Goal: Information Seeking & Learning: Learn about a topic

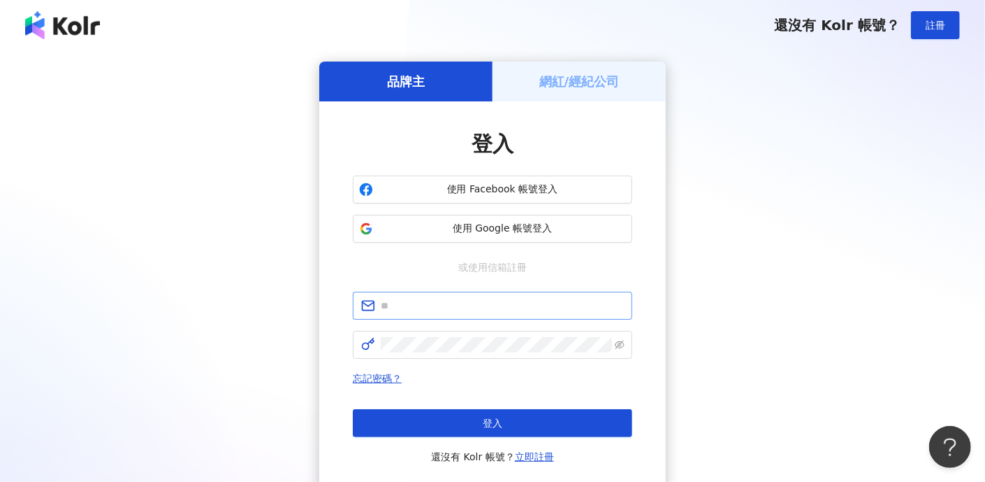
click at [477, 295] on span at bounding box center [493, 305] width 280 height 28
click at [475, 305] on input "text" at bounding box center [502, 305] width 243 height 15
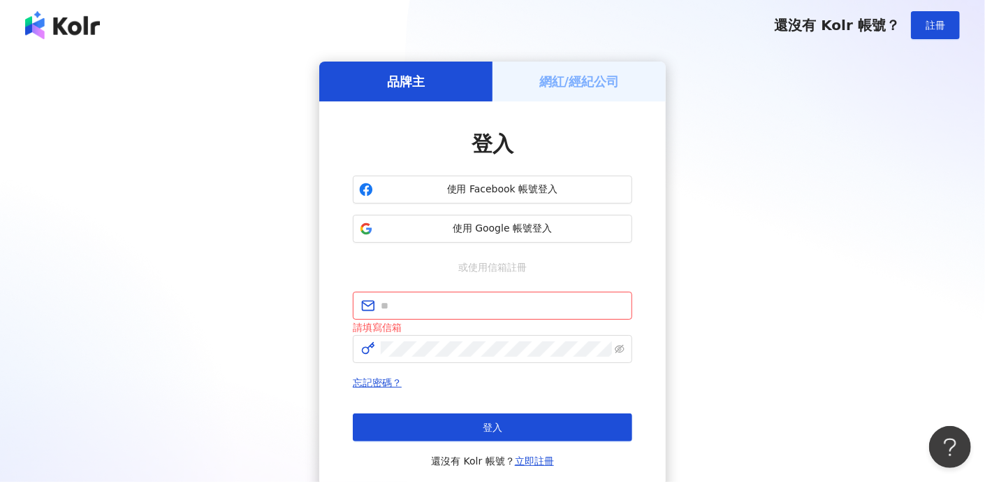
click at [393, 325] on div "請填寫信箱" at bounding box center [493, 326] width 280 height 15
click at [480, 301] on input "text" at bounding box center [502, 305] width 243 height 15
type input "**********"
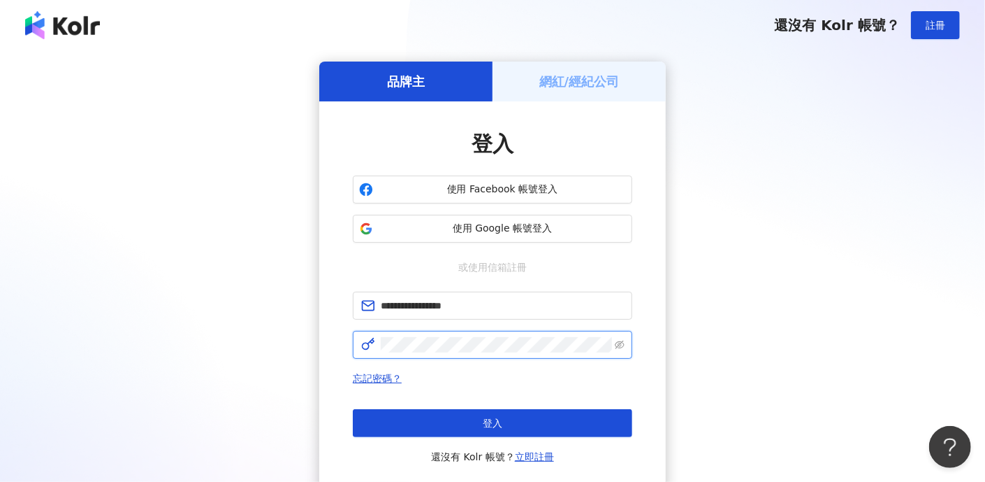
click button "登入" at bounding box center [493, 423] width 280 height 28
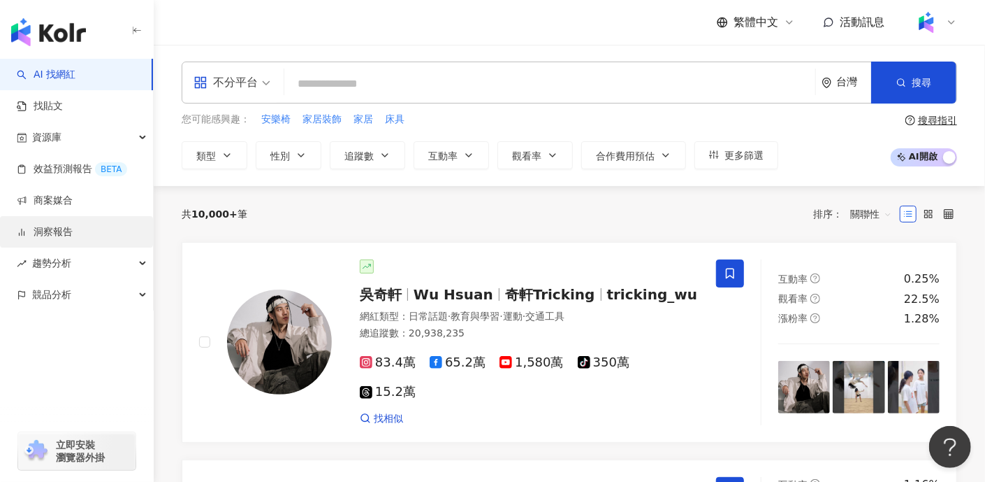
click at [68, 237] on link "洞察報告" at bounding box center [45, 232] width 56 height 14
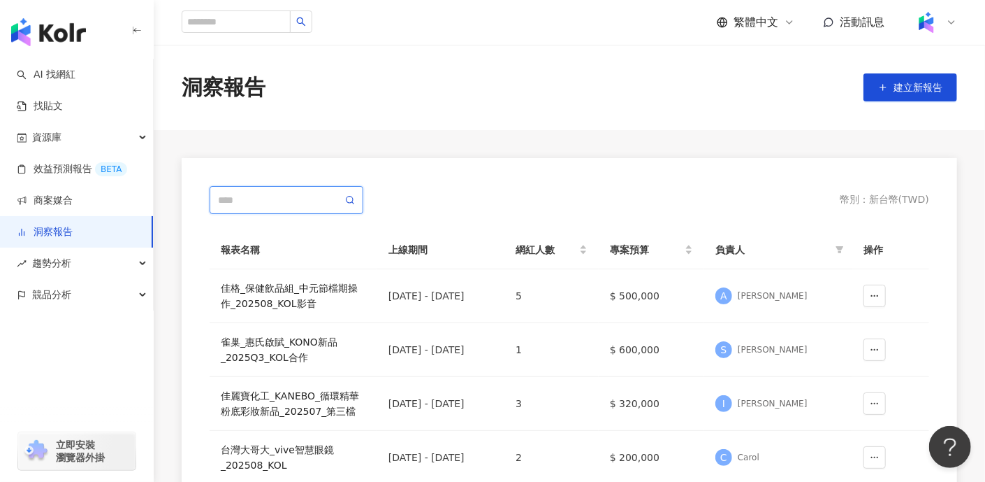
click at [298, 202] on input "text" at bounding box center [280, 199] width 124 height 15
click at [349, 203] on icon at bounding box center [350, 200] width 10 height 10
click at [354, 199] on icon at bounding box center [350, 200] width 10 height 10
click at [348, 201] on icon at bounding box center [350, 200] width 10 height 10
click at [349, 199] on icon at bounding box center [350, 200] width 10 height 10
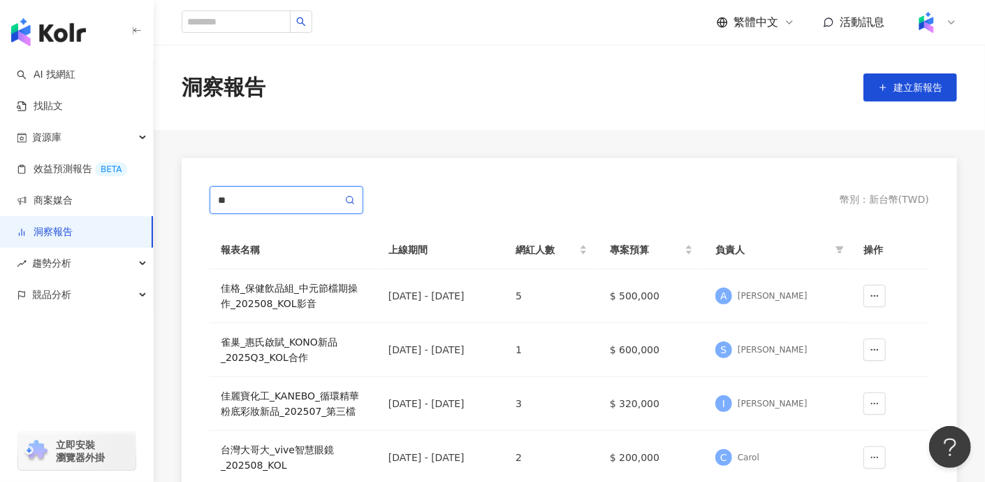
click at [314, 195] on input "**" at bounding box center [280, 199] width 124 height 15
type input "****"
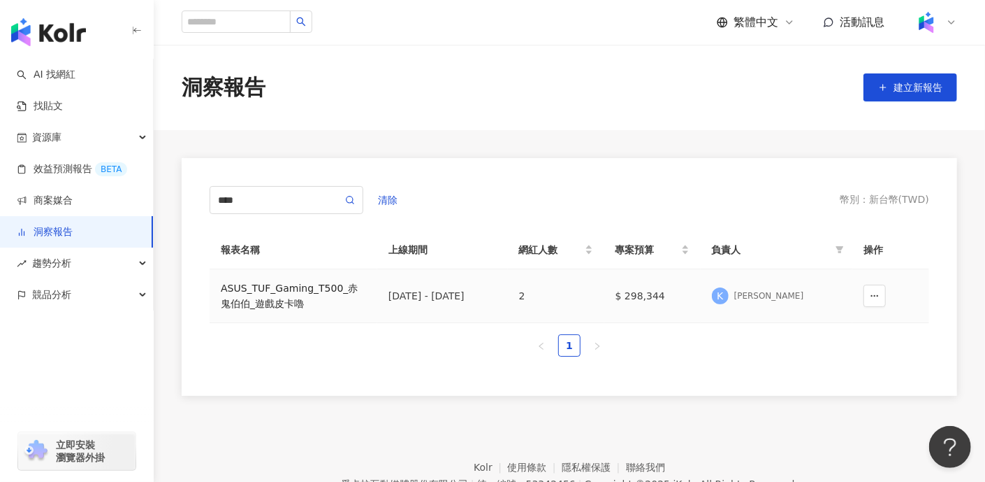
click at [266, 291] on div "ASUS_TUF_Gaming_T500_赤鬼伯伯_遊戲皮卡嚕" at bounding box center [293, 295] width 145 height 31
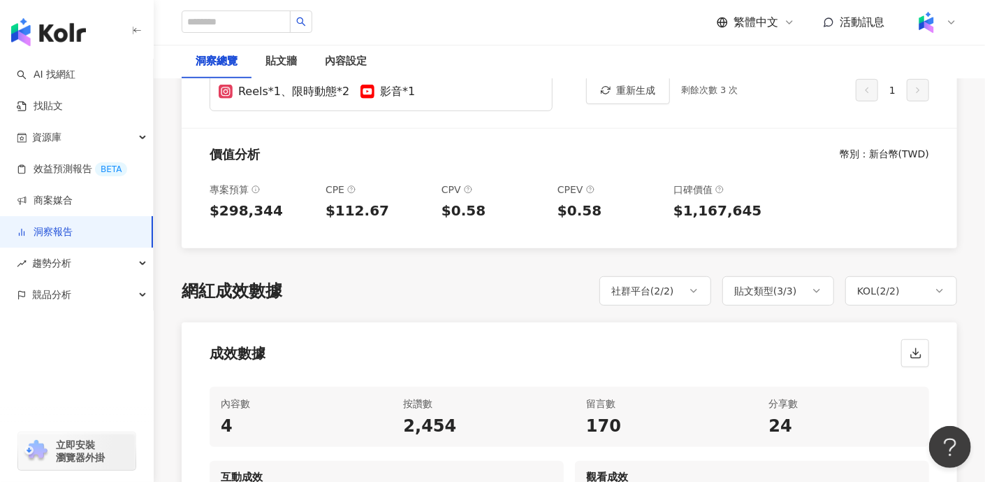
scroll to position [523, 0]
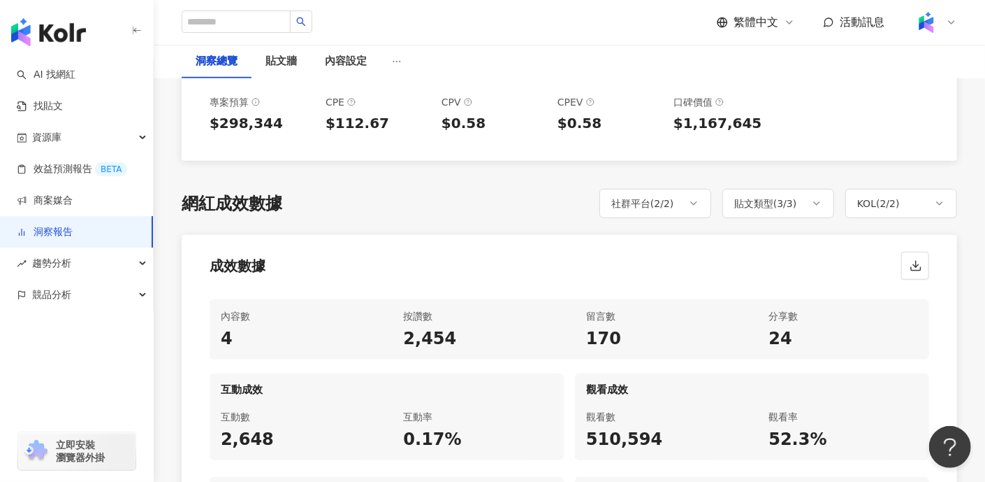
click at [806, 246] on div "成效數據" at bounding box center [570, 261] width 776 height 53
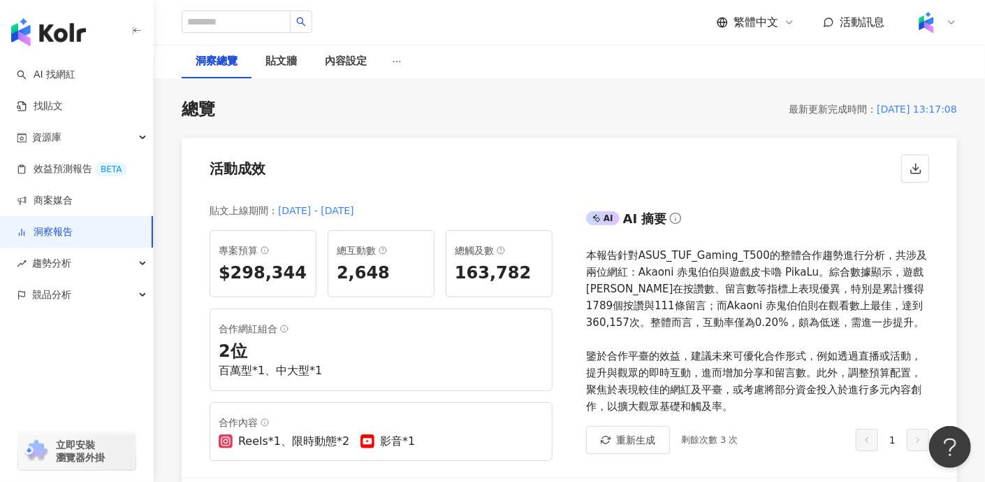
scroll to position [0, 0]
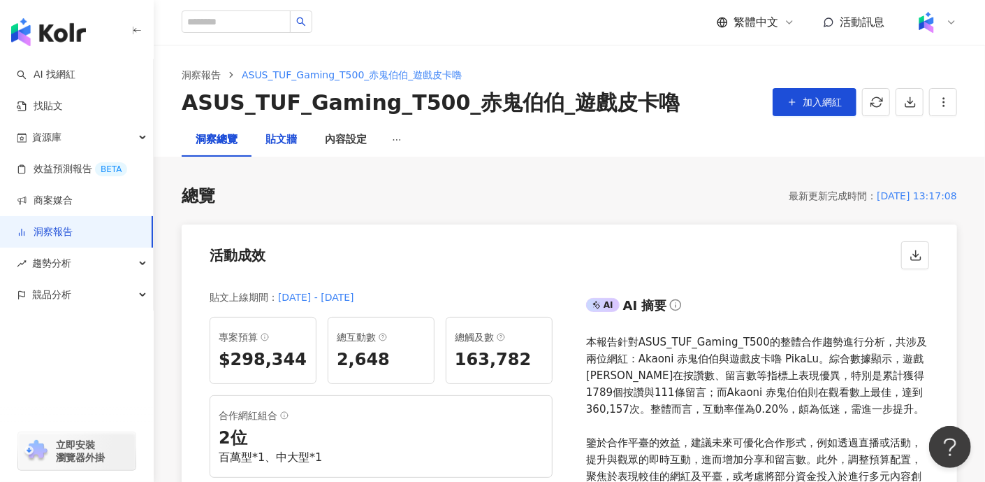
click at [289, 140] on div "貼文牆" at bounding box center [281, 139] width 31 height 17
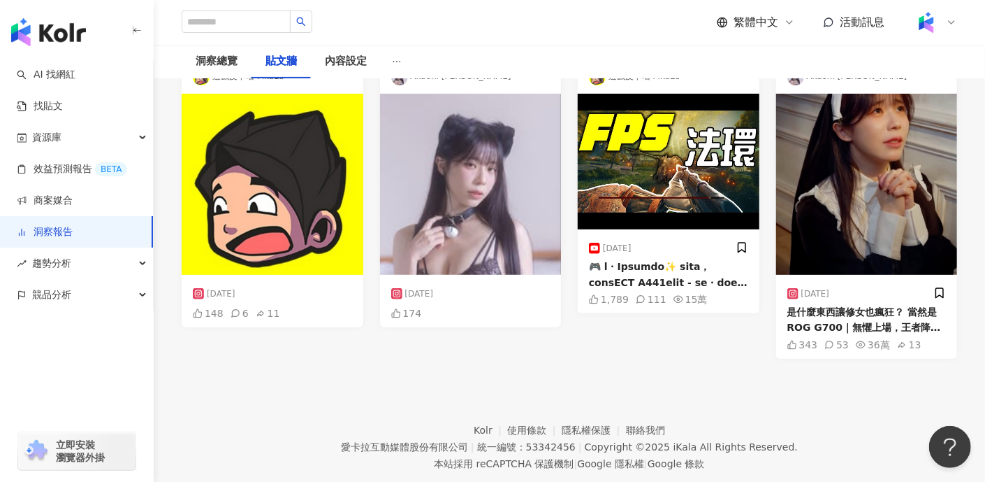
scroll to position [174, 0]
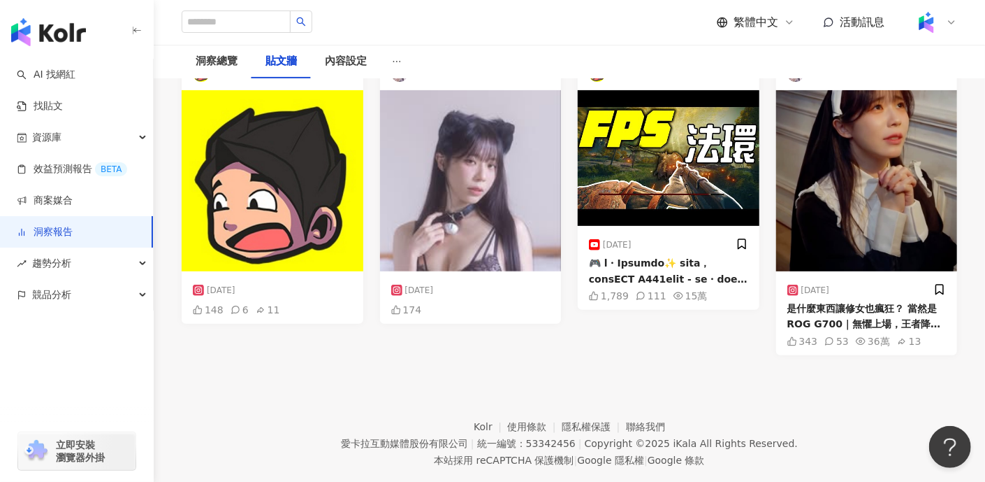
click at [325, 284] on div "[DATE]" at bounding box center [272, 290] width 159 height 21
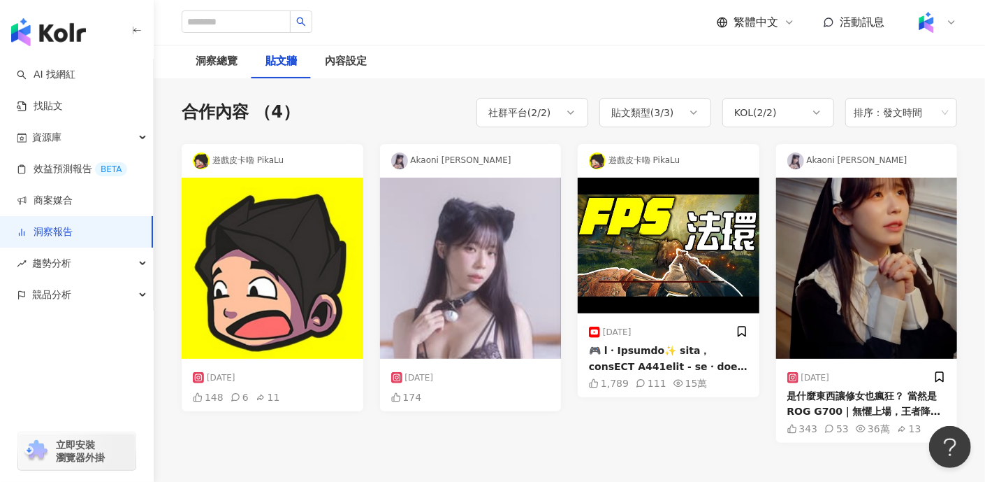
click at [298, 161] on div "遊戲皮卡嚕 PikaLu" at bounding box center [273, 161] width 182 height 34
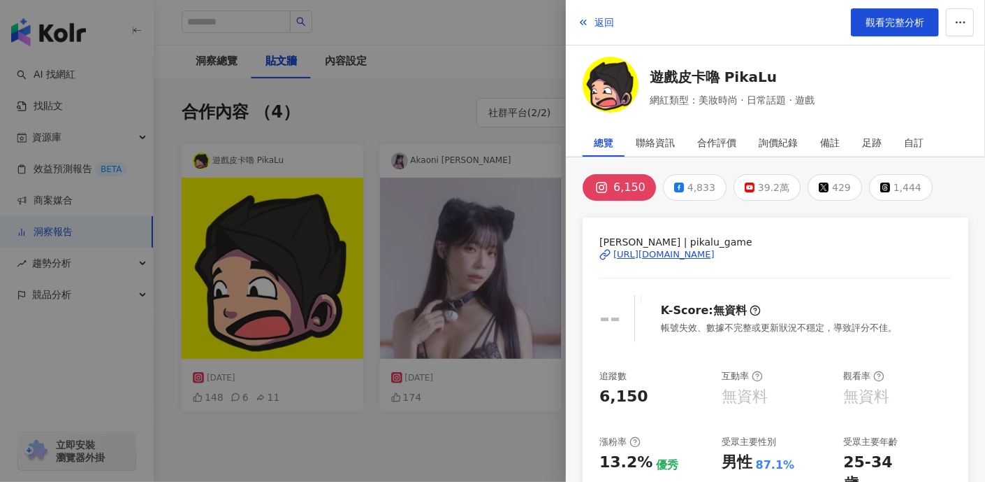
scroll to position [0, 0]
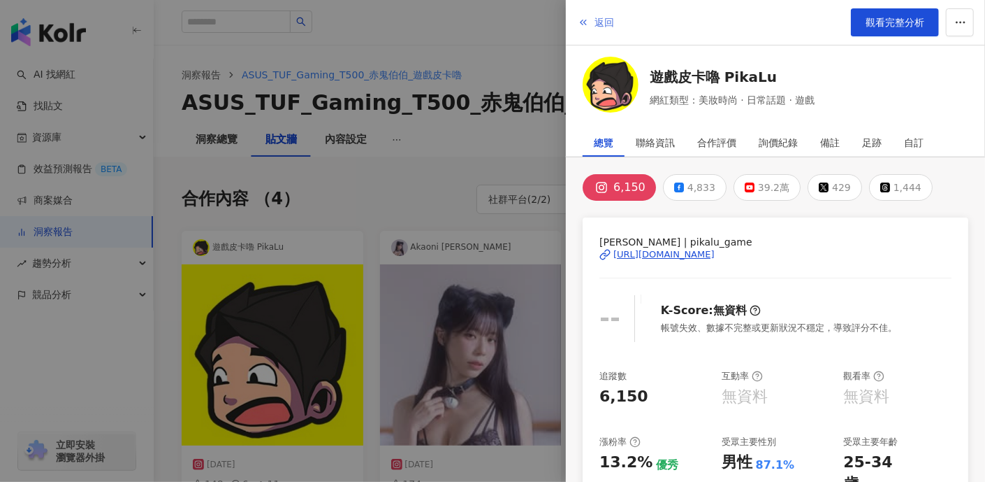
click at [579, 25] on icon "button" at bounding box center [583, 22] width 11 height 11
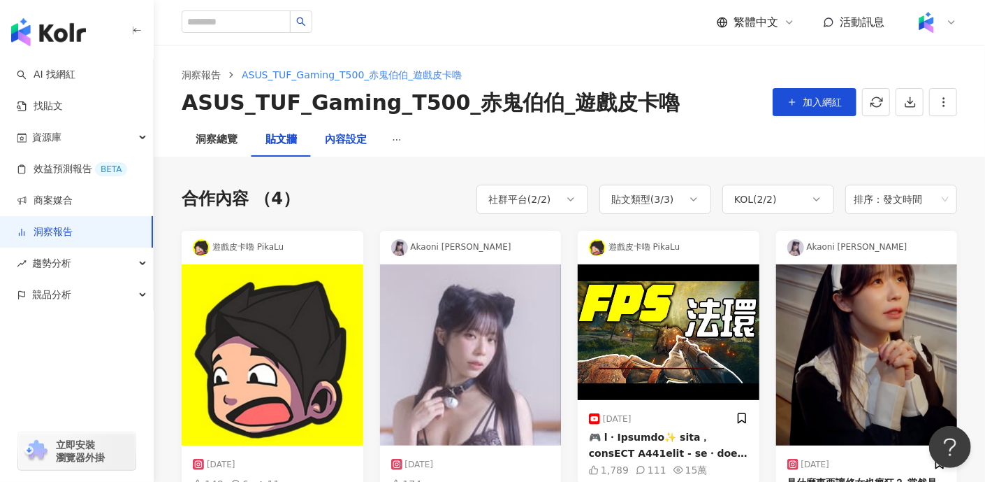
click at [357, 141] on div "內容設定" at bounding box center [346, 139] width 42 height 17
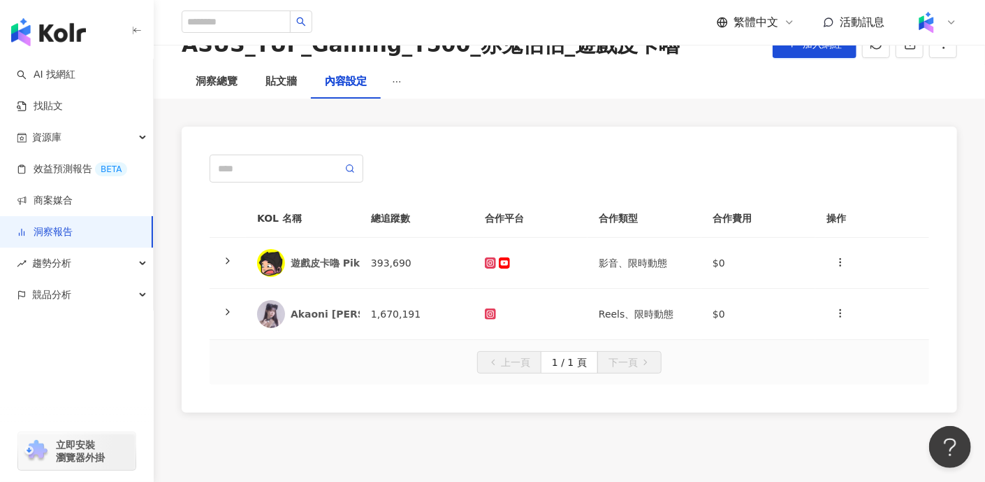
scroll to position [87, 0]
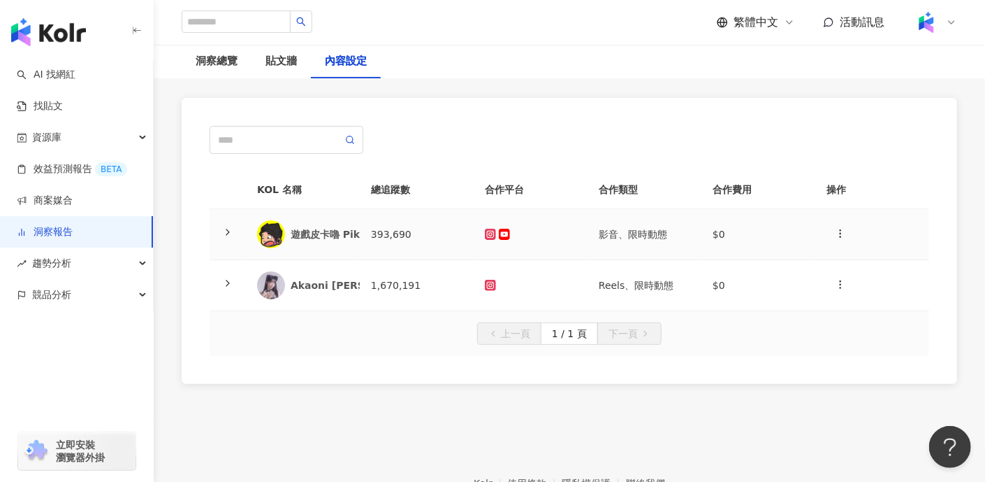
click at [232, 228] on icon at bounding box center [227, 231] width 11 height 11
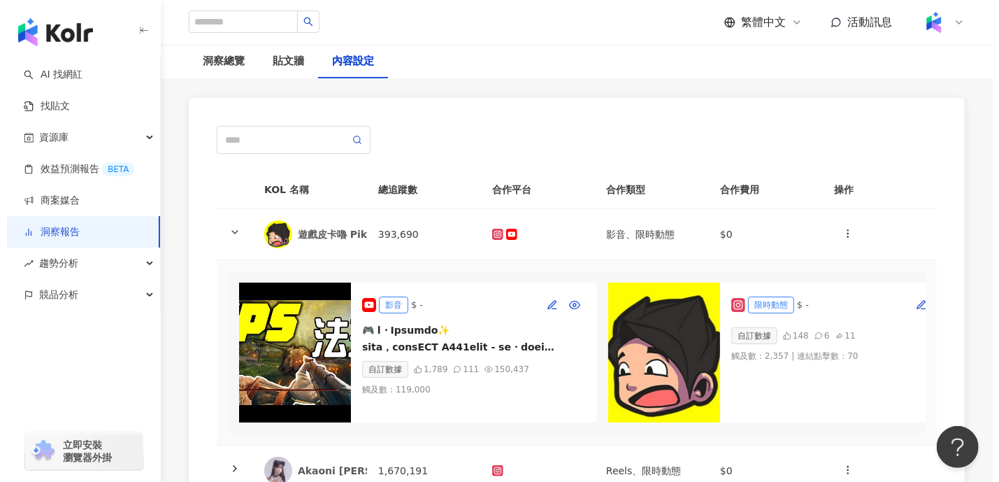
scroll to position [261, 0]
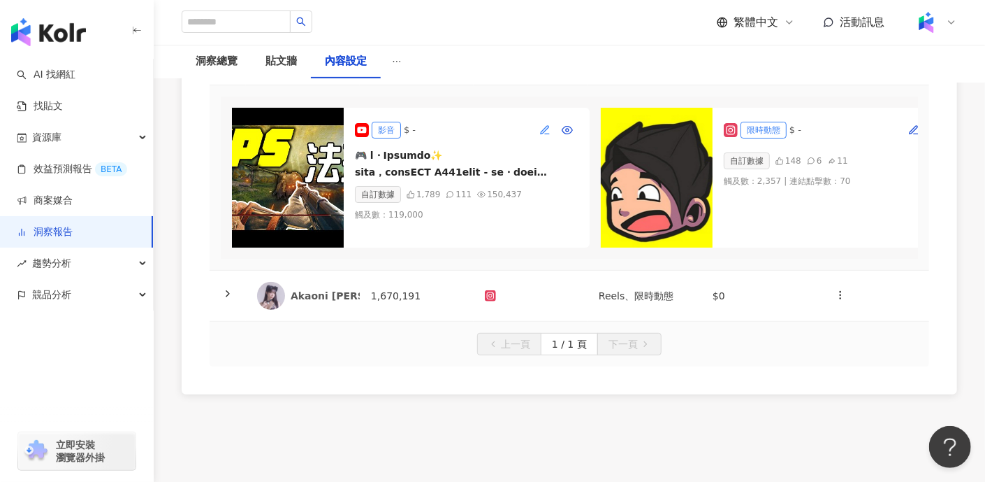
click at [549, 135] on span "button" at bounding box center [545, 129] width 11 height 11
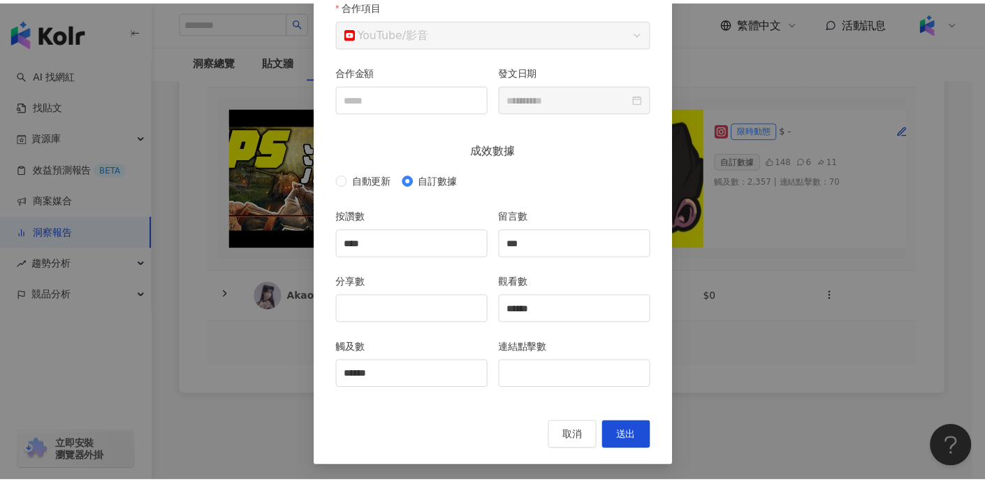
scroll to position [0, 0]
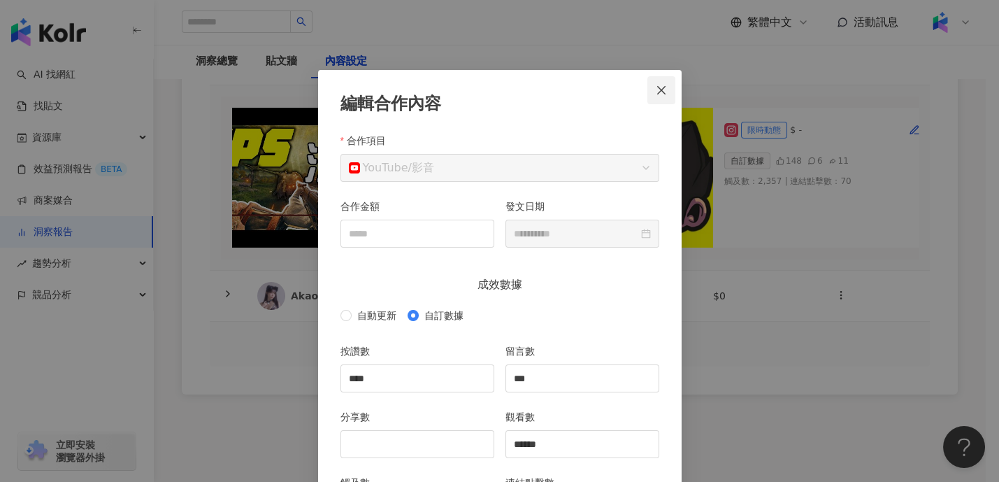
click at [657, 87] on icon "close" at bounding box center [661, 89] width 8 height 8
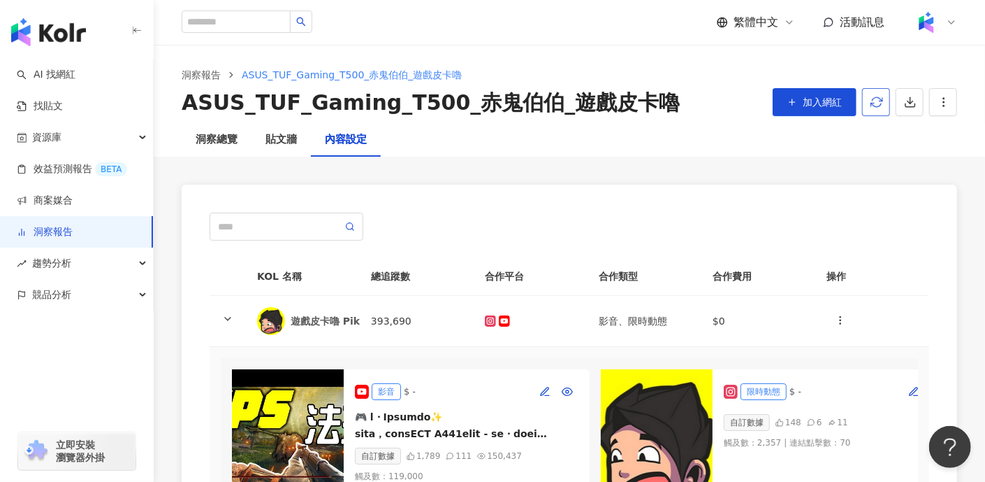
click at [871, 102] on icon "button" at bounding box center [877, 102] width 13 height 13
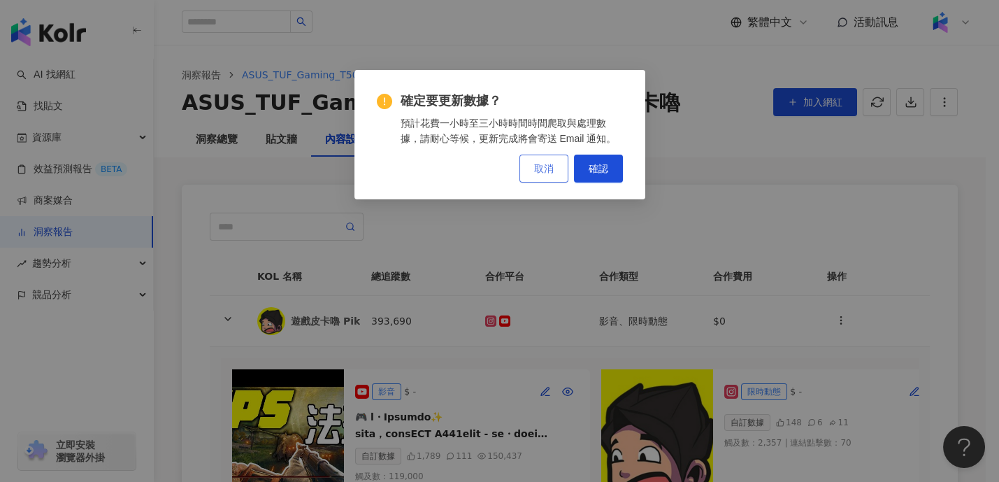
click at [554, 164] on button "取消" at bounding box center [543, 168] width 49 height 28
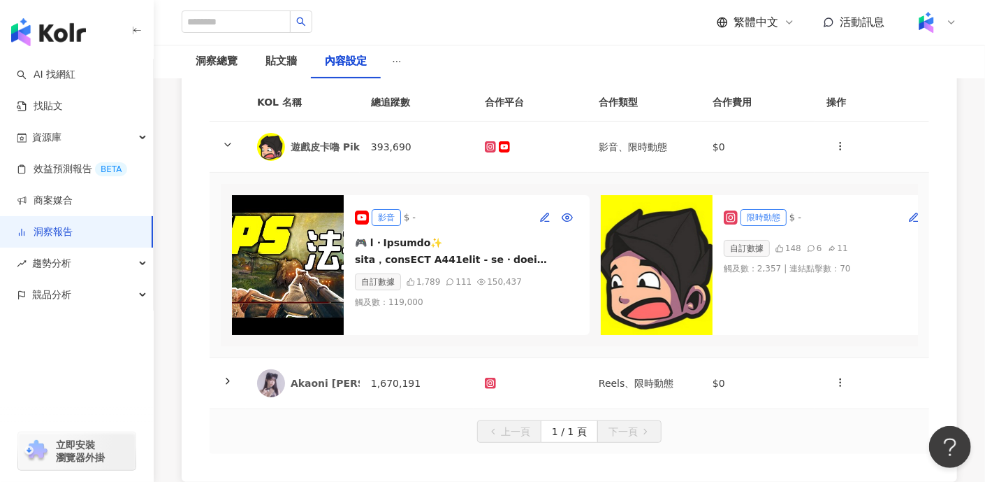
scroll to position [261, 0]
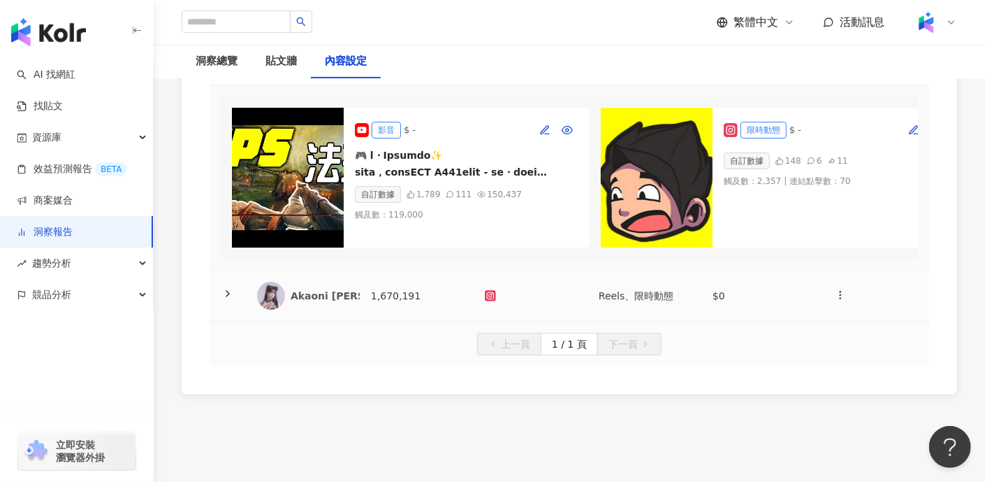
click at [230, 299] on icon at bounding box center [227, 293] width 11 height 11
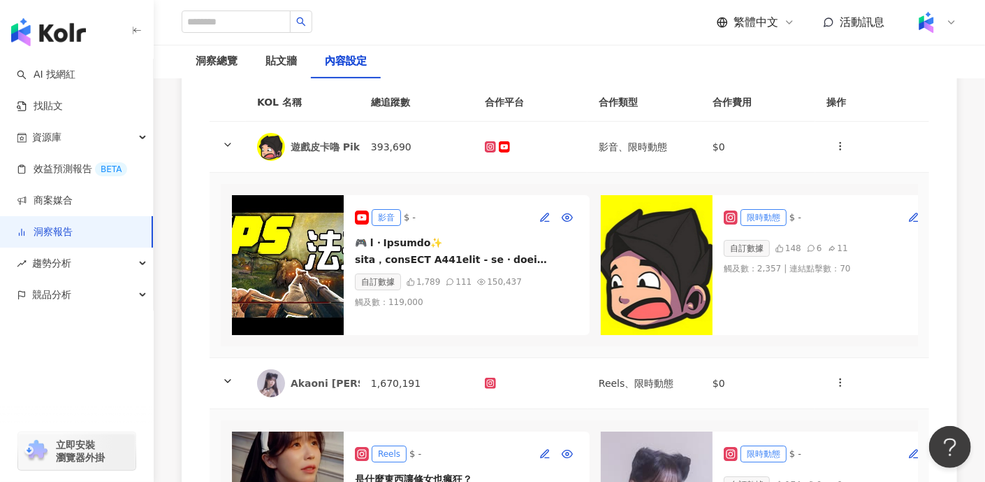
scroll to position [174, 0]
drag, startPoint x: 953, startPoint y: 309, endPoint x: 948, endPoint y: 295, distance: 14.8
click at [953, 309] on div "KOL 名稱 總追蹤數 合作平台 合作類型 合作費用 操作 遊戲皮卡嚕 PikaLu 393,690 影音、限時動態 $0 影音 $ - 自訂數據 1,789…" at bounding box center [570, 338] width 776 height 656
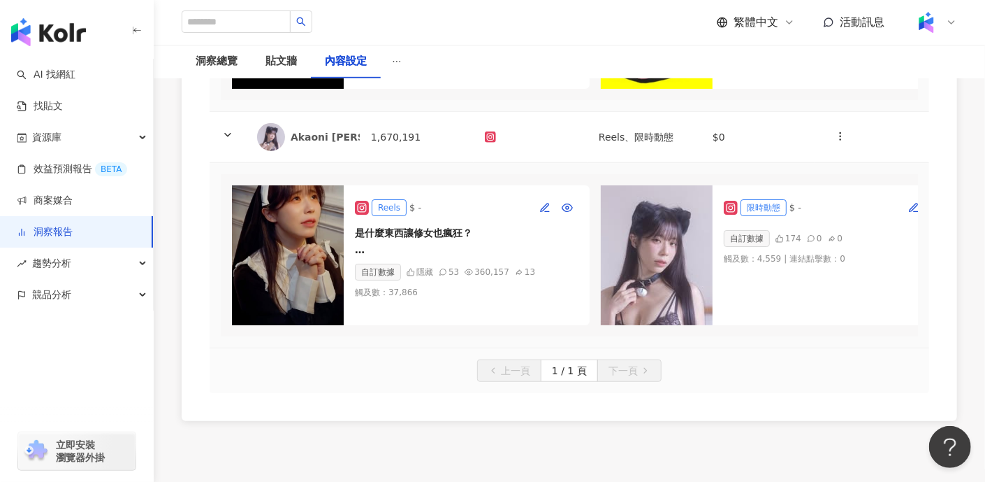
scroll to position [436, 0]
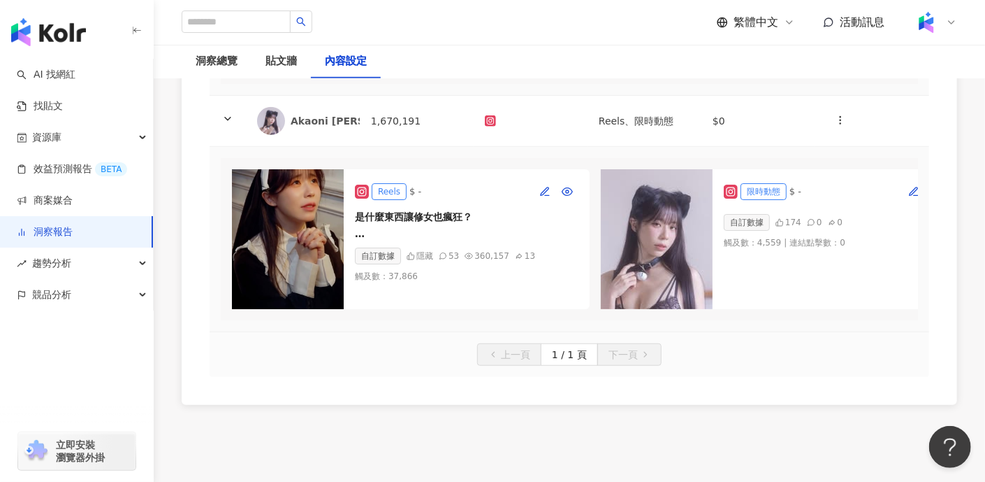
click at [757, 405] on div "KOL 名稱 總追蹤數 合作平台 合作類型 合作費用 操作 遊戲皮卡嚕 PikaLu 393,690 影音、限時動態 $0 影音 $ - 自訂數據 1,789…" at bounding box center [570, 76] width 776 height 656
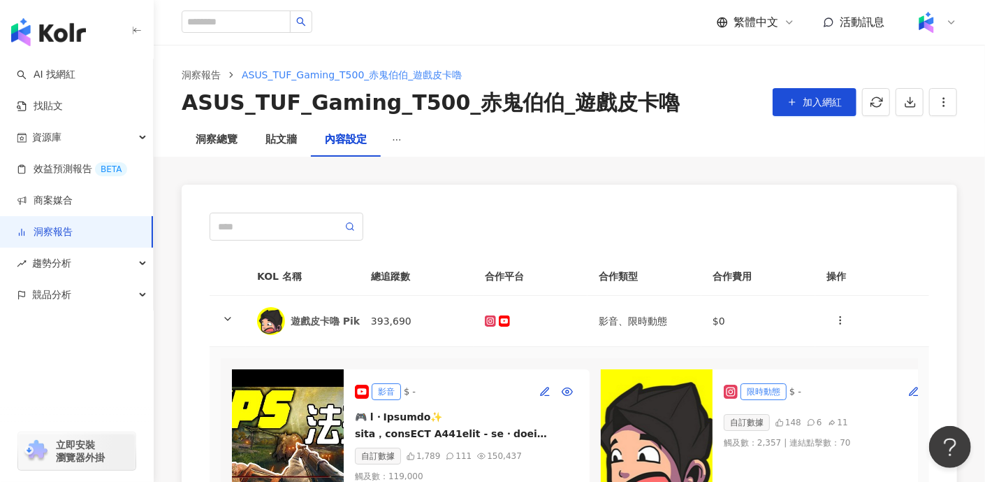
scroll to position [0, 0]
click at [869, 103] on button "button" at bounding box center [876, 102] width 28 height 28
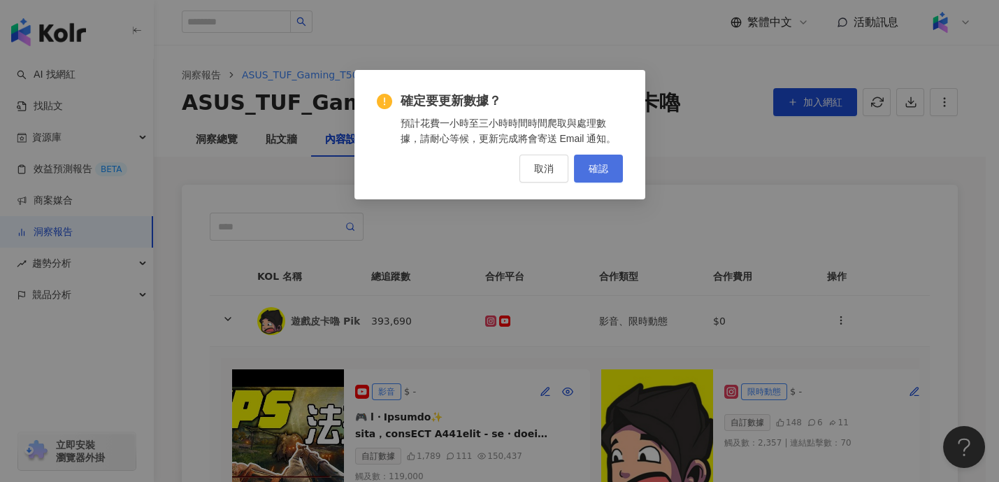
click at [599, 167] on span "確認" at bounding box center [598, 168] width 20 height 11
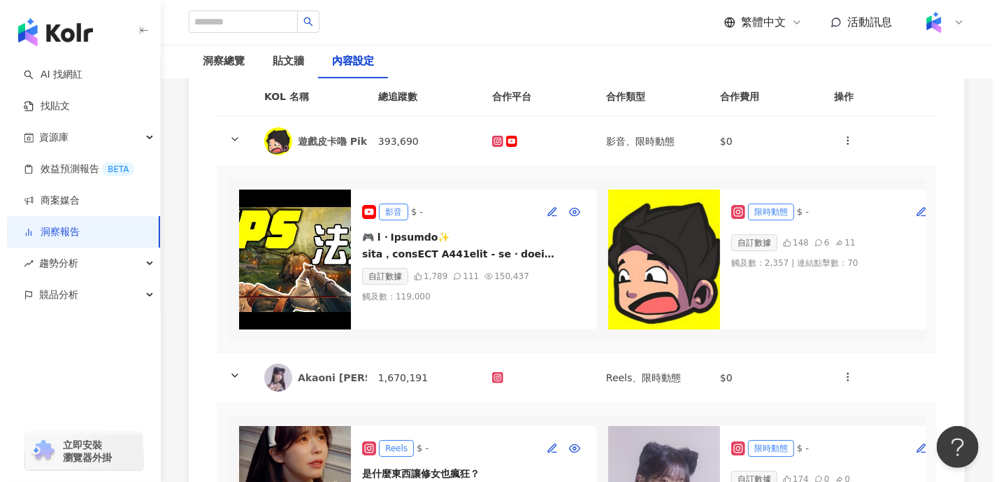
scroll to position [261, 0]
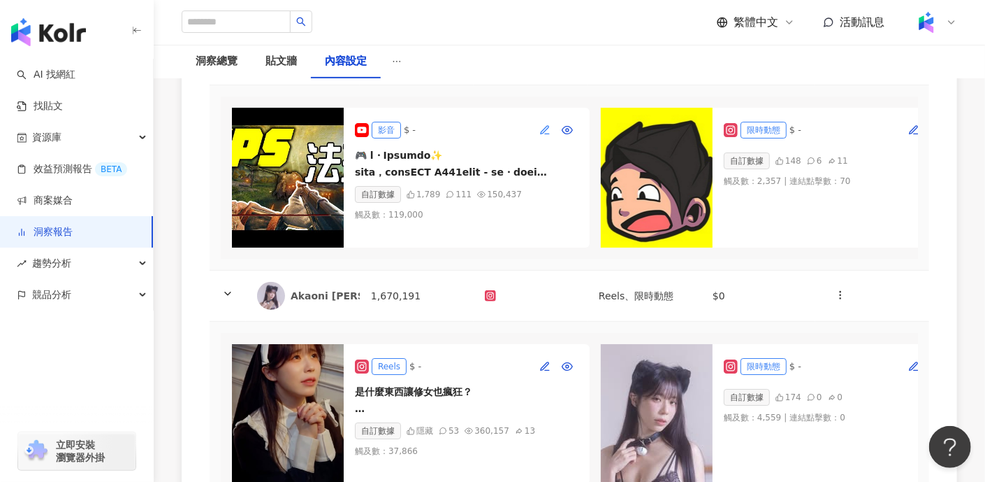
click at [550, 126] on icon "button" at bounding box center [545, 129] width 11 height 11
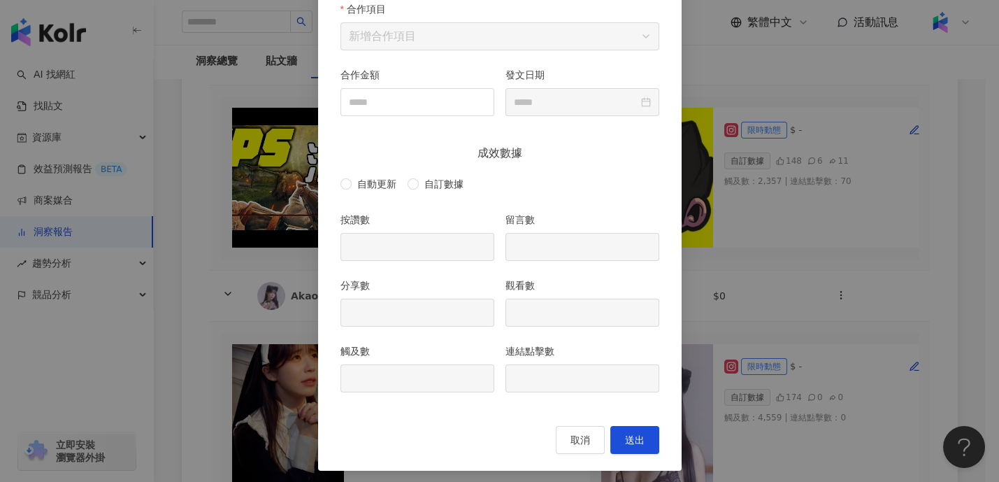
scroll to position [136, 0]
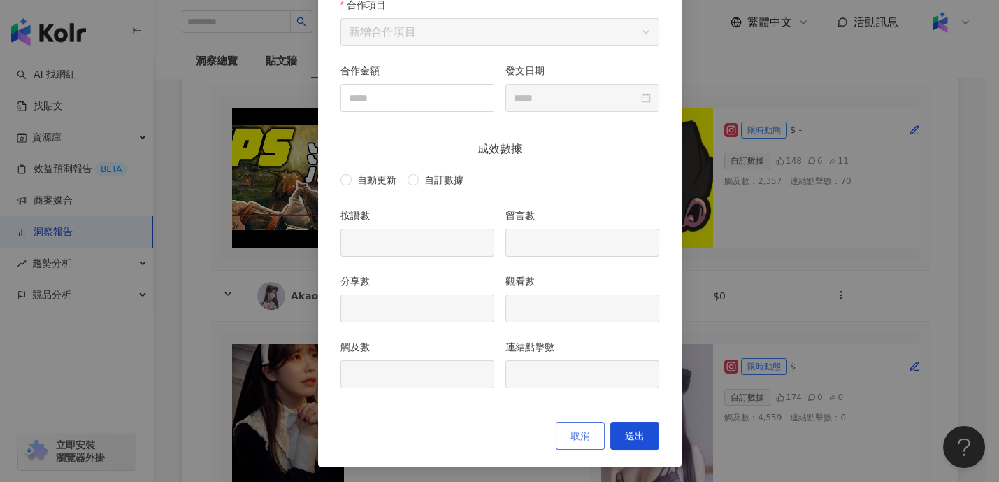
click at [587, 432] on button "取消" at bounding box center [580, 435] width 49 height 28
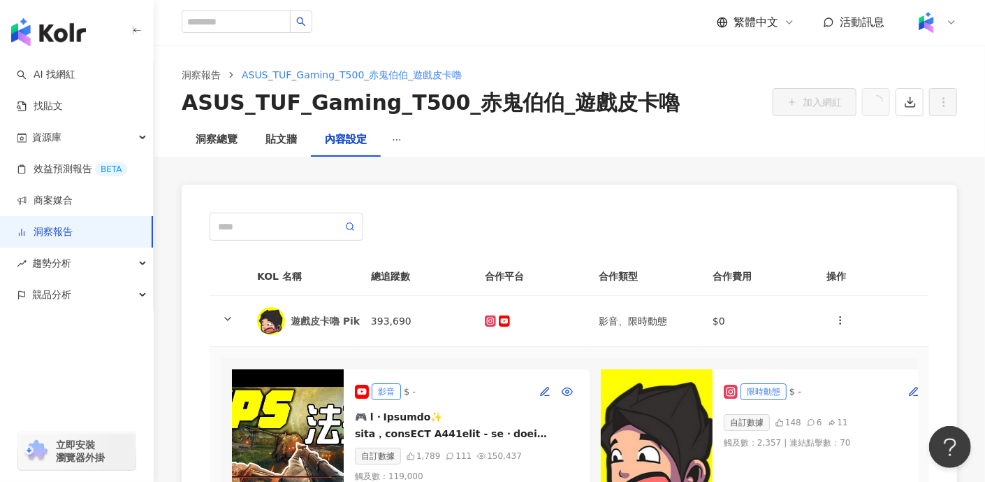
scroll to position [0, 0]
click at [220, 136] on div "洞察總覽" at bounding box center [217, 139] width 42 height 17
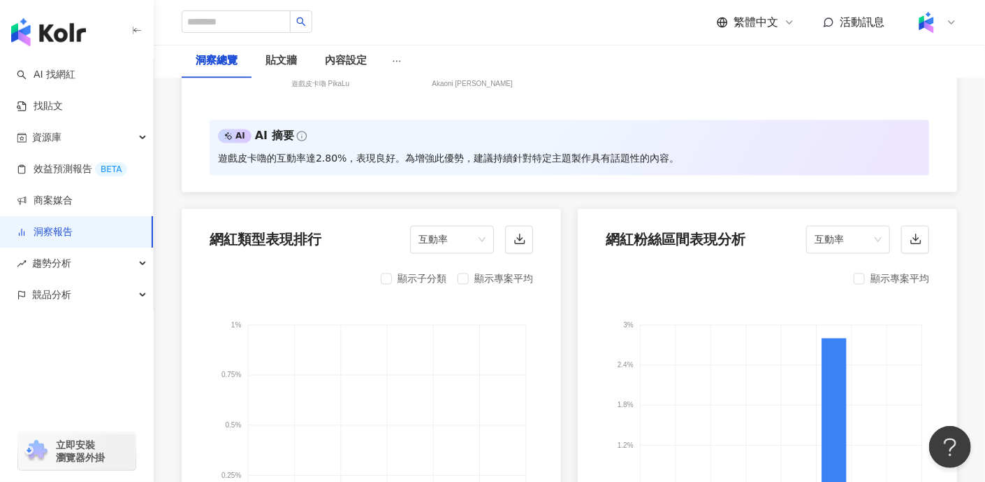
scroll to position [1397, 0]
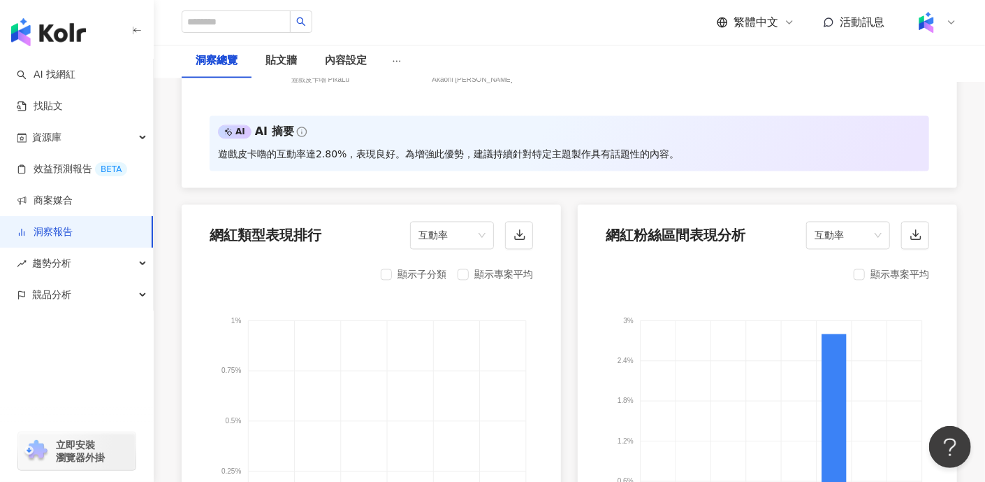
click at [722, 70] on div "洞察總覽 貼文牆 內容設定" at bounding box center [570, 62] width 832 height 34
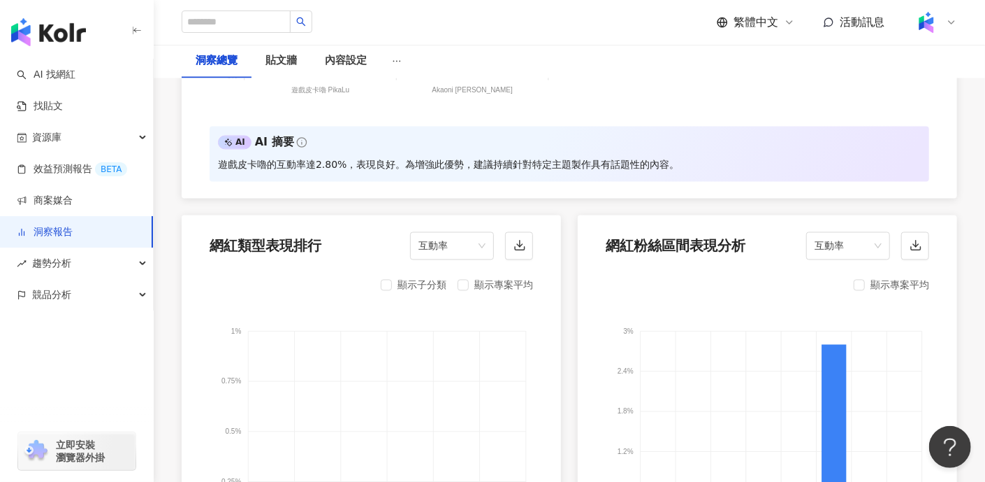
scroll to position [1048, 0]
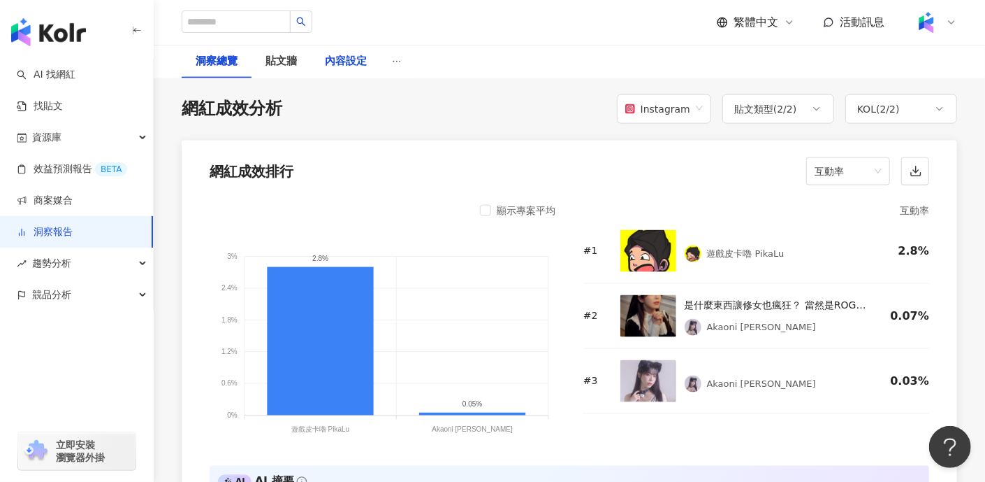
click at [340, 54] on div "內容設定" at bounding box center [346, 61] width 42 height 17
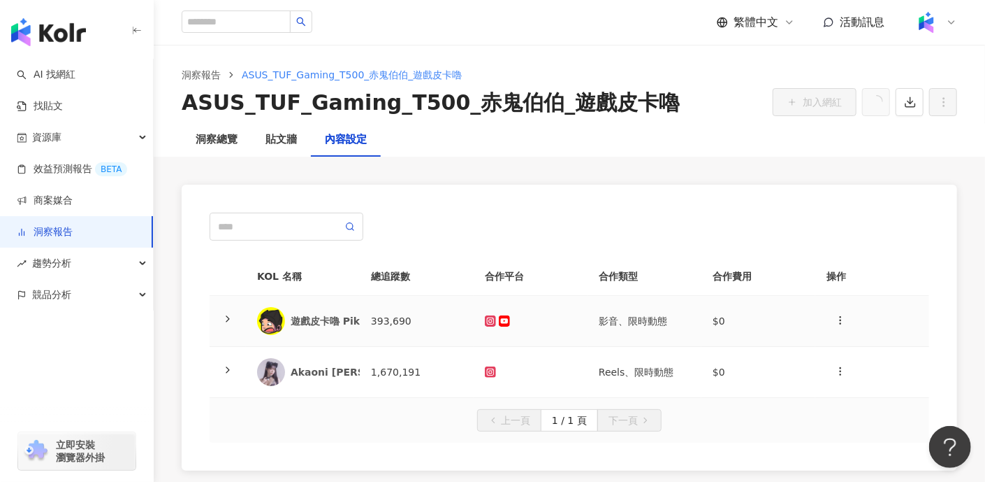
click at [229, 310] on td at bounding box center [228, 321] width 36 height 51
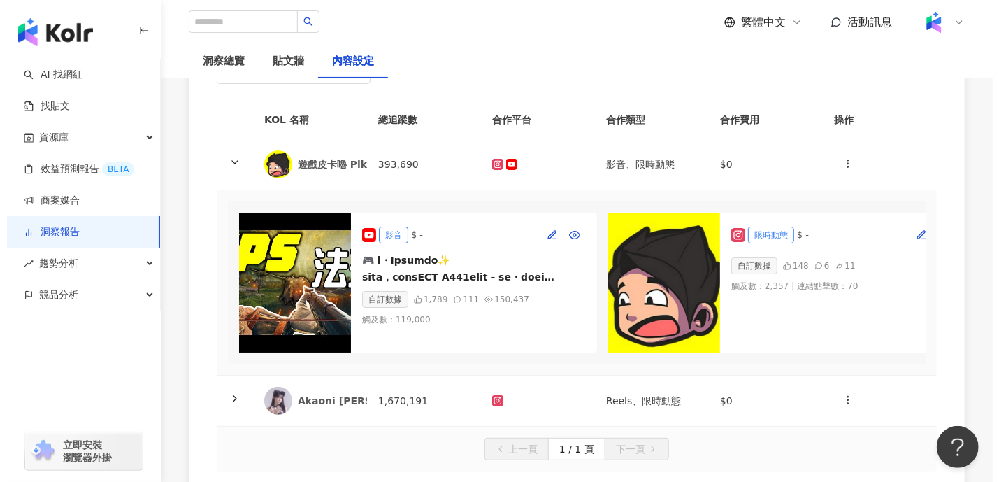
scroll to position [174, 0]
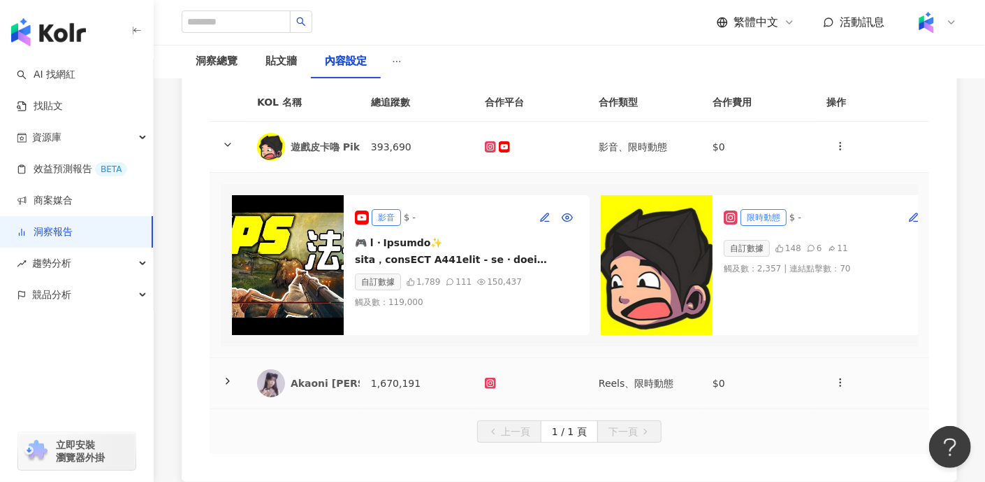
click at [231, 386] on icon at bounding box center [227, 380] width 11 height 11
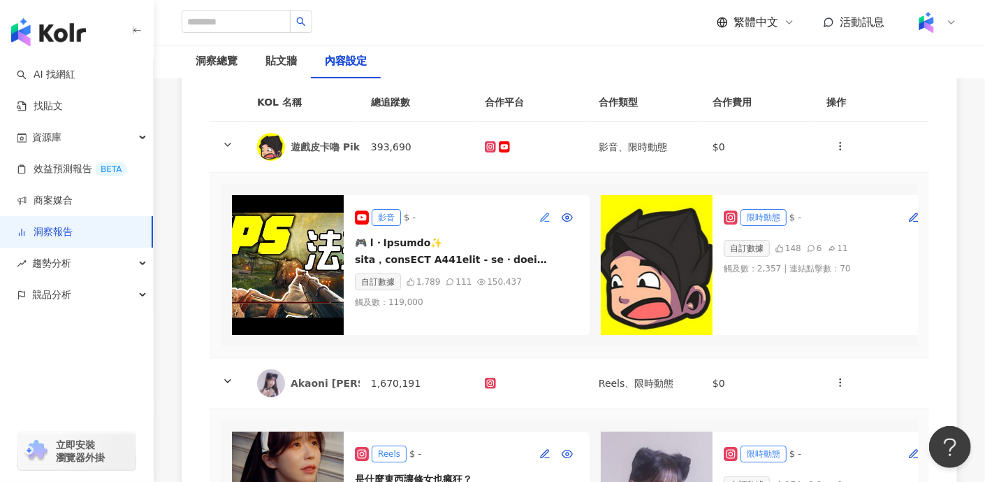
click at [542, 217] on icon "button" at bounding box center [545, 217] width 11 height 11
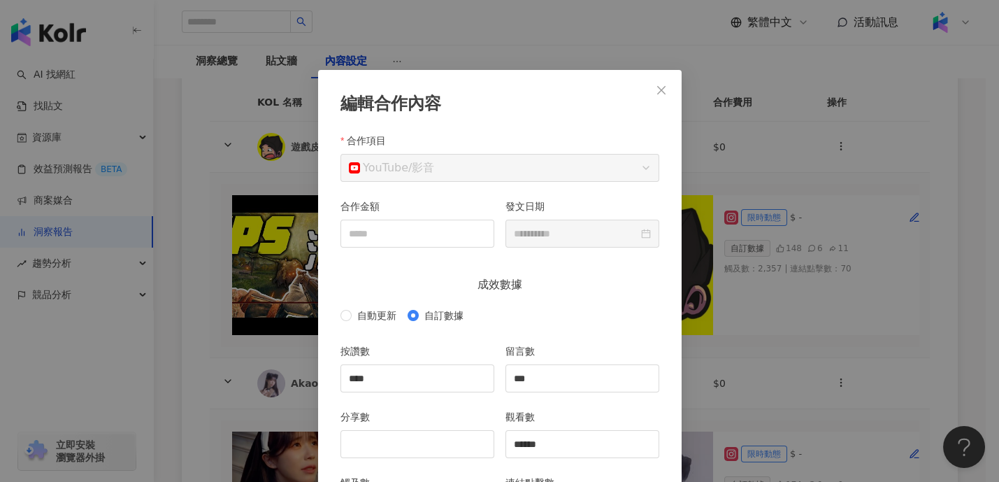
scroll to position [70, 0]
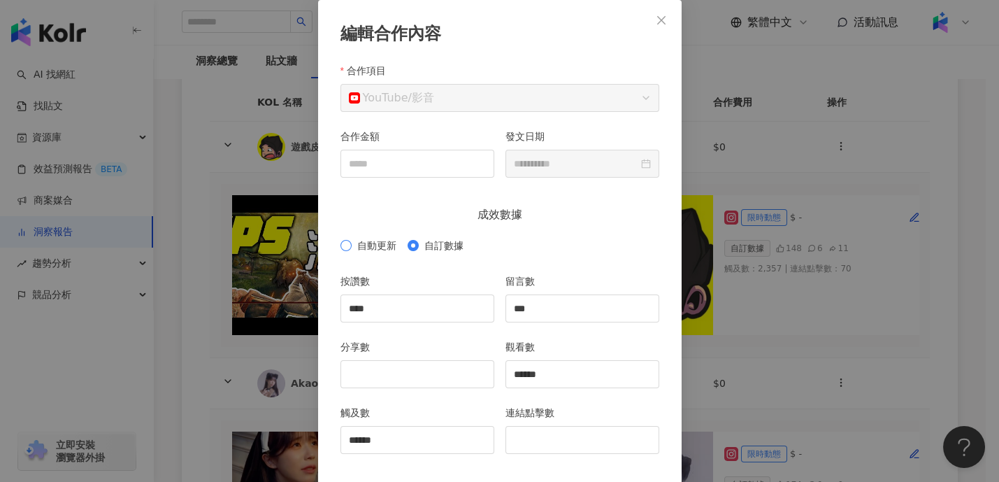
click at [352, 244] on span "自動更新" at bounding box center [377, 245] width 50 height 15
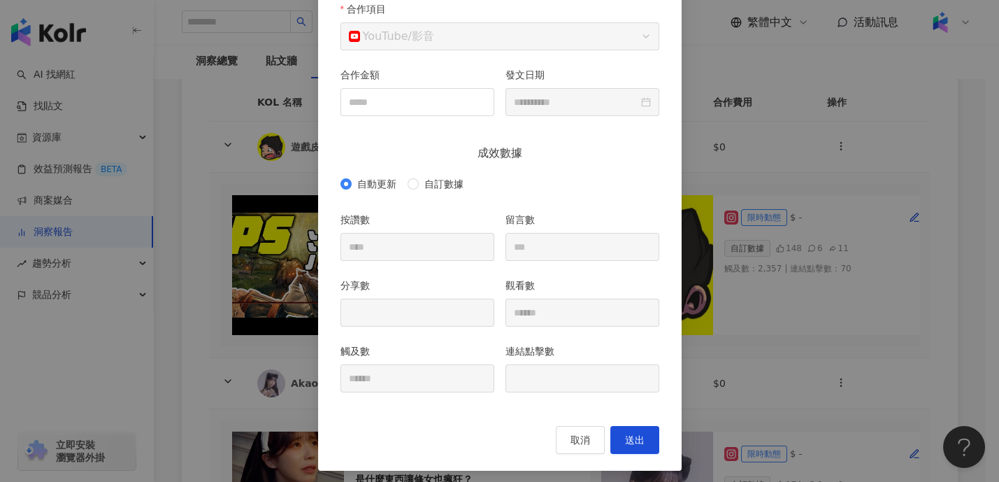
scroll to position [136, 0]
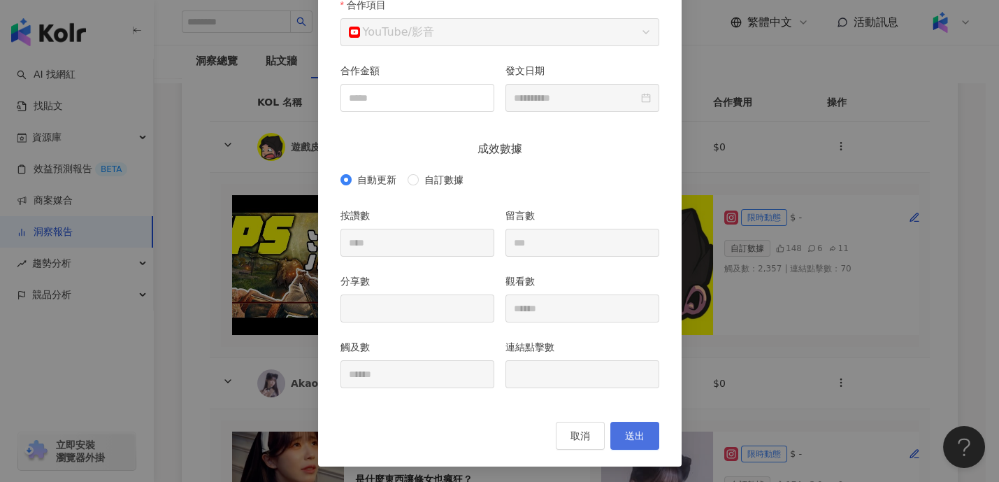
click at [637, 426] on button "送出" at bounding box center [634, 435] width 49 height 28
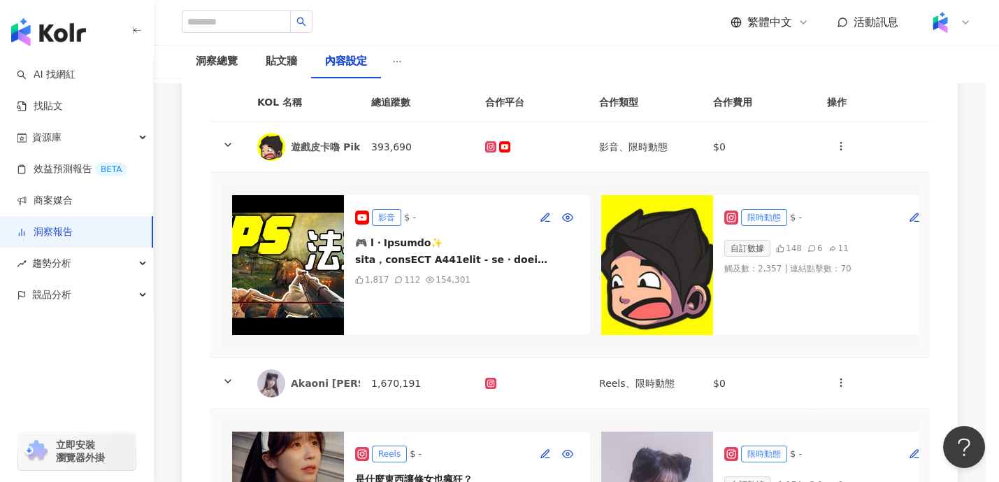
type input "**********"
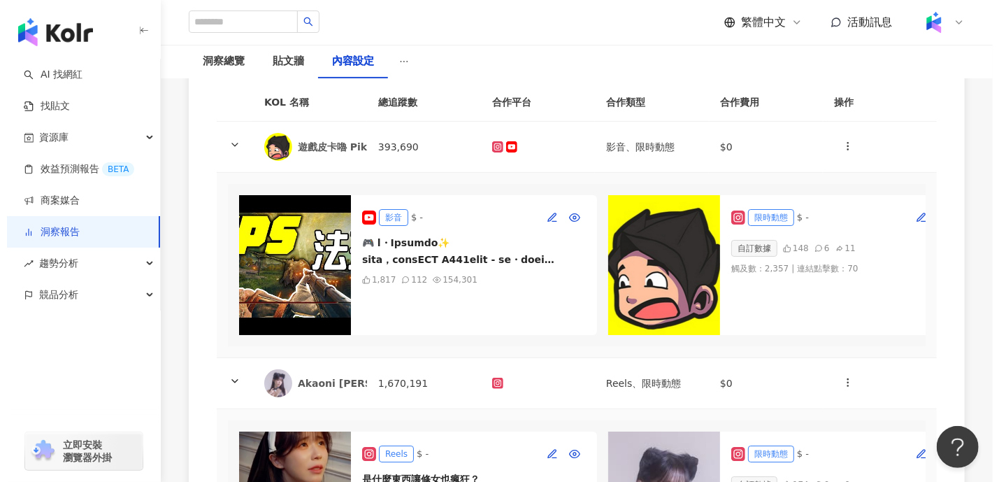
scroll to position [349, 0]
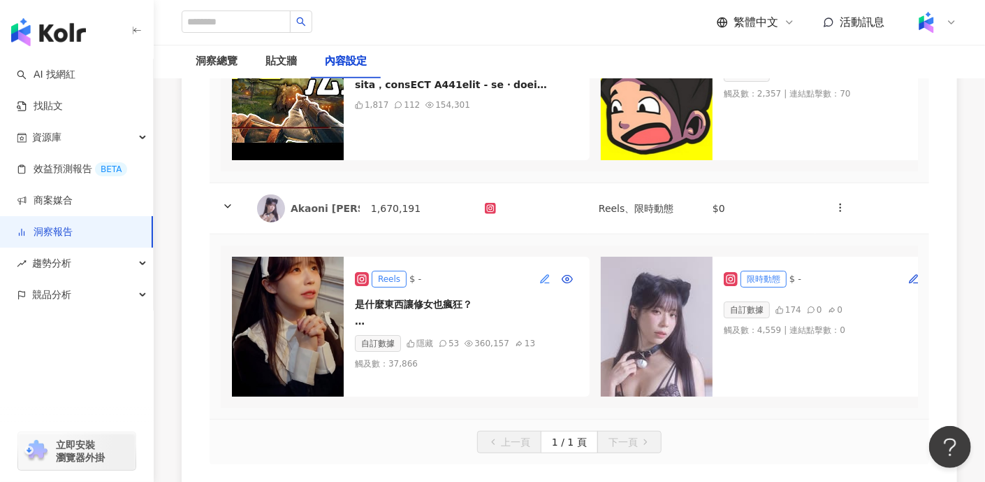
click at [549, 284] on icon "button" at bounding box center [545, 278] width 11 height 11
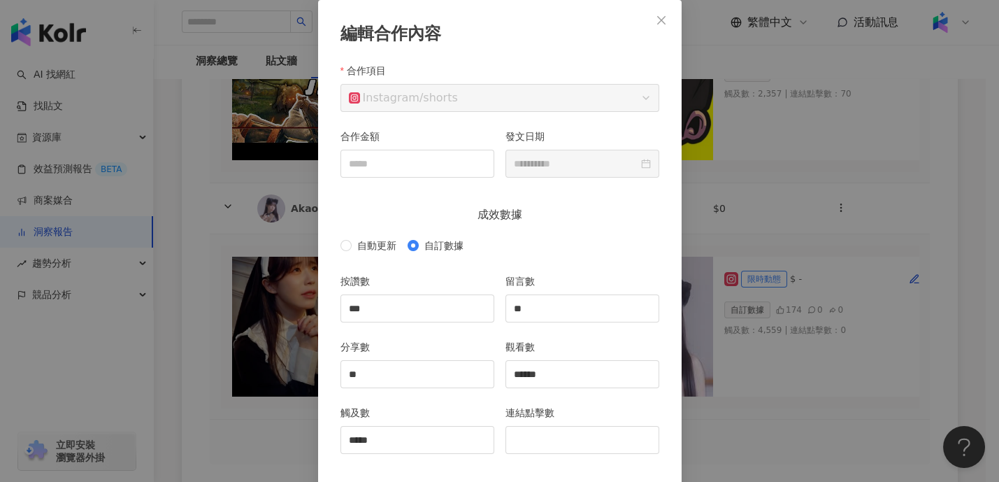
scroll to position [136, 0]
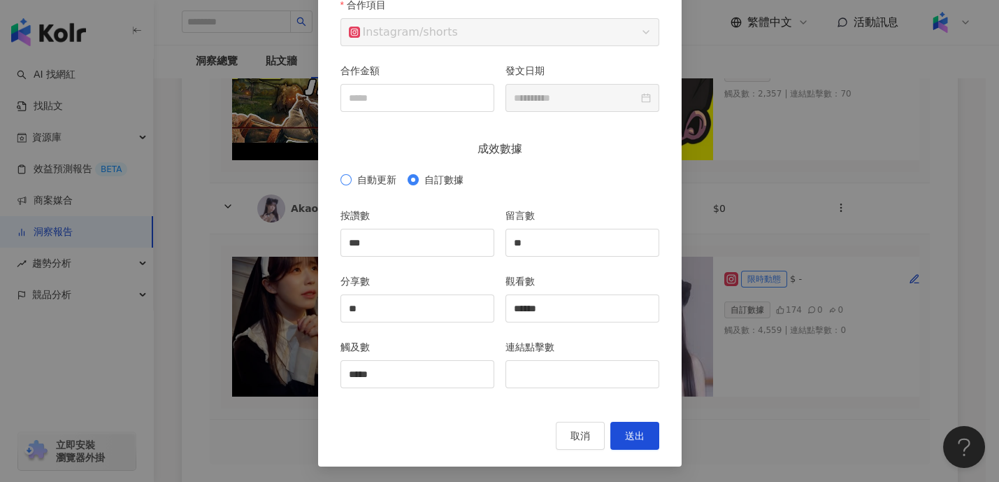
click at [369, 182] on span "自動更新" at bounding box center [377, 179] width 50 height 15
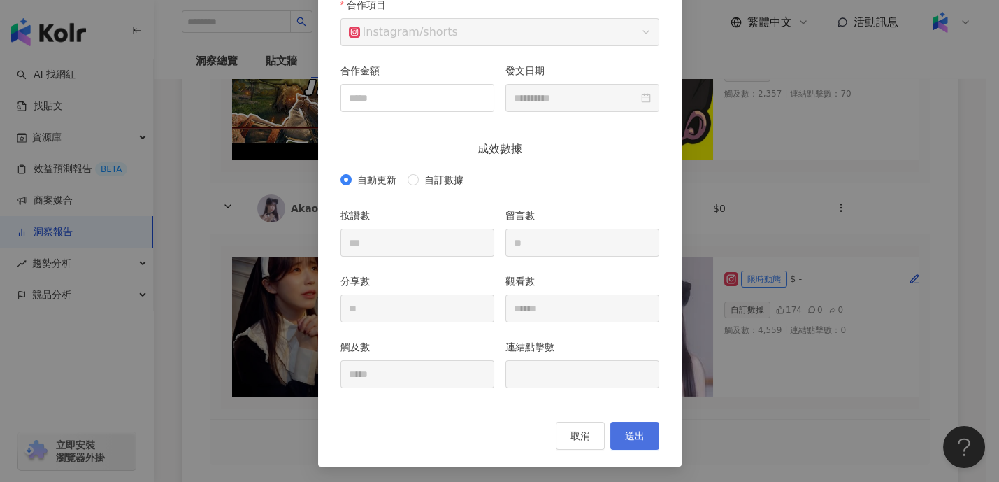
click at [621, 426] on button "送出" at bounding box center [634, 435] width 49 height 28
type input "*"
type input "**"
type input "******"
type input "**********"
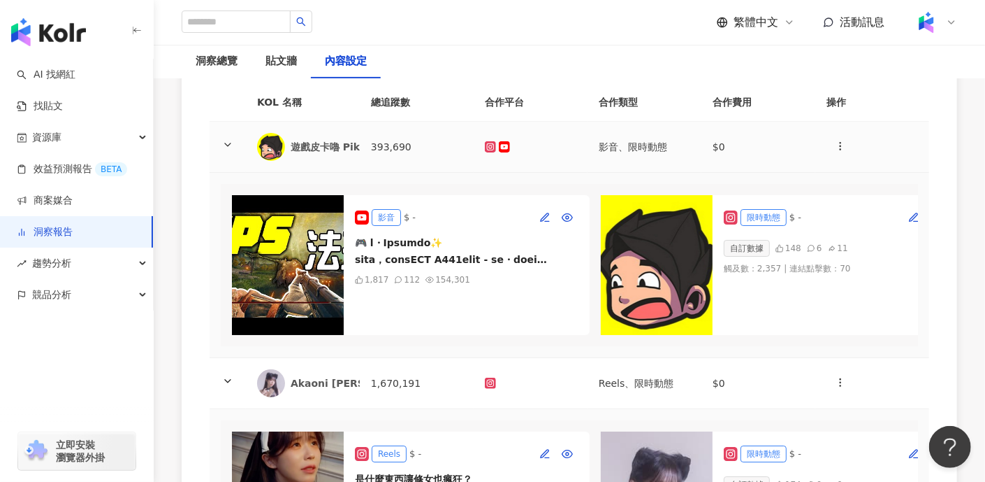
scroll to position [0, 0]
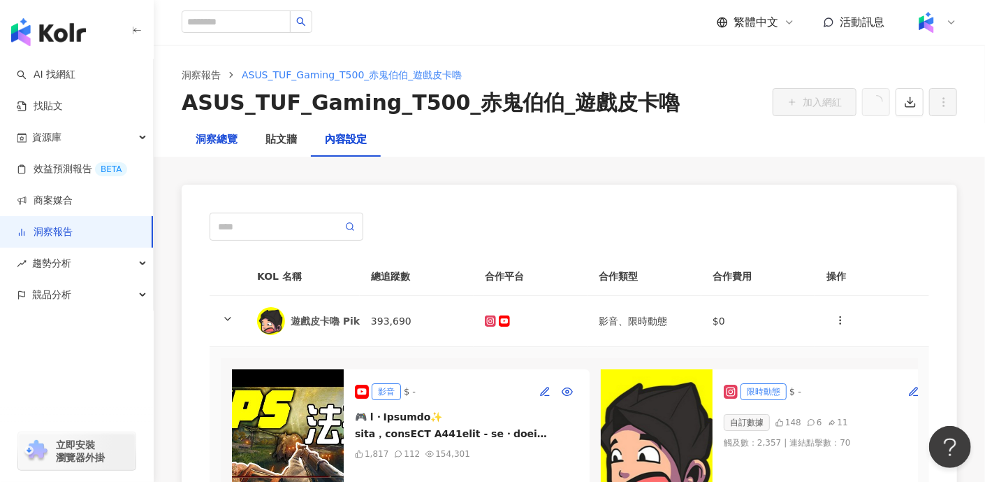
click at [222, 145] on div "洞察總覽" at bounding box center [217, 139] width 42 height 17
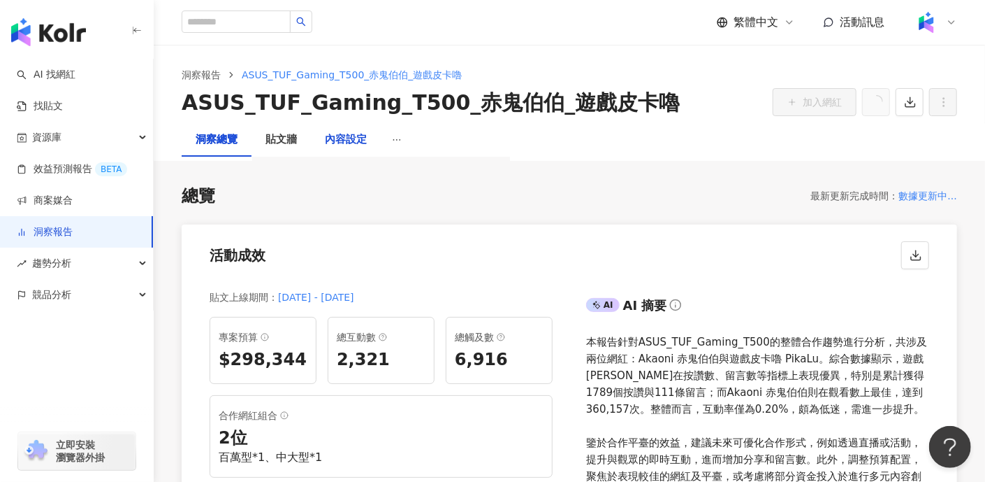
click at [361, 134] on div "內容設定" at bounding box center [346, 139] width 42 height 17
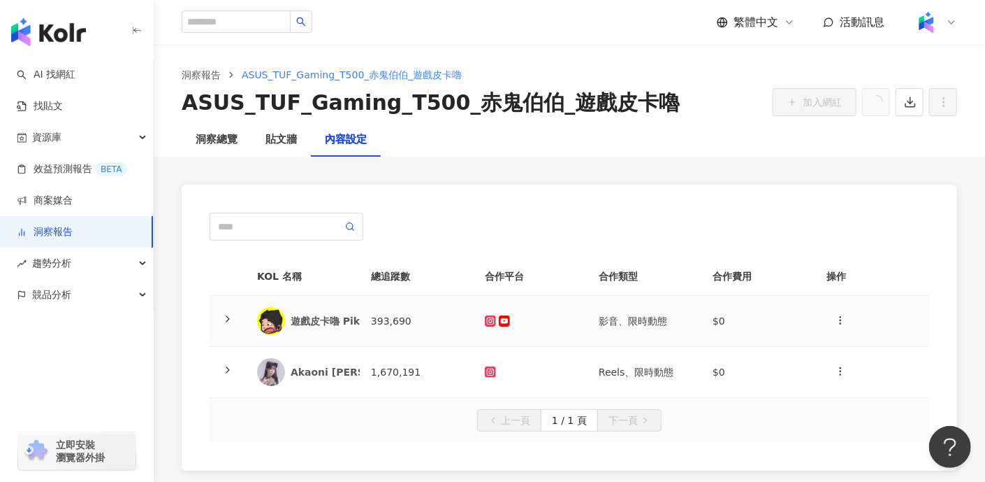
click at [223, 319] on icon at bounding box center [227, 318] width 11 height 11
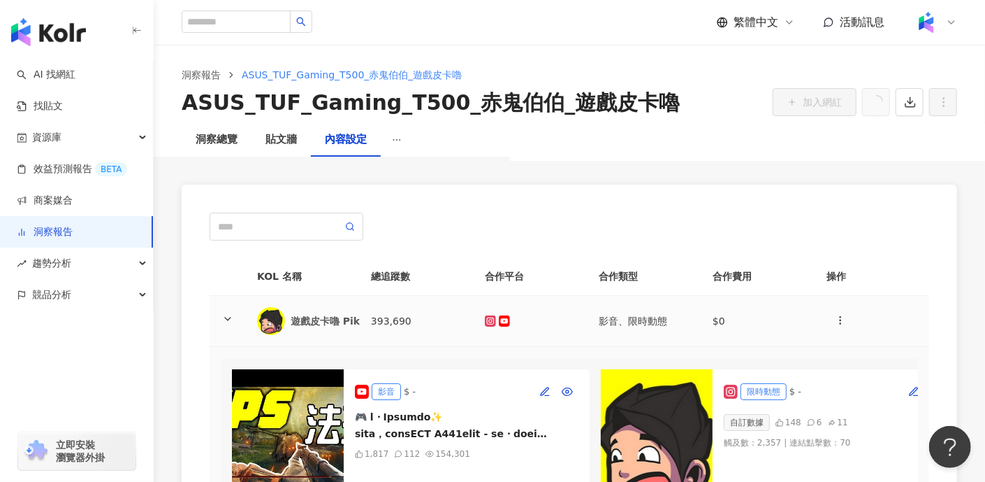
scroll to position [174, 0]
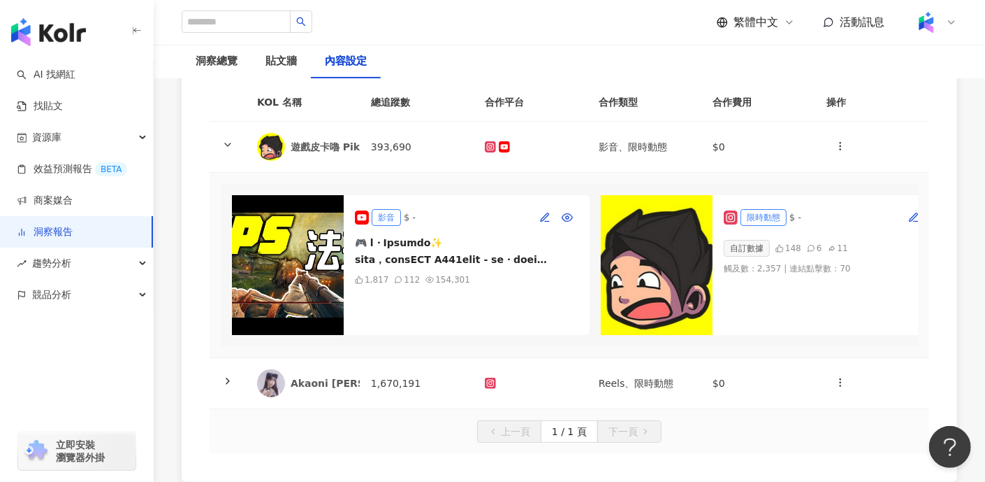
click at [326, 256] on img at bounding box center [288, 265] width 112 height 140
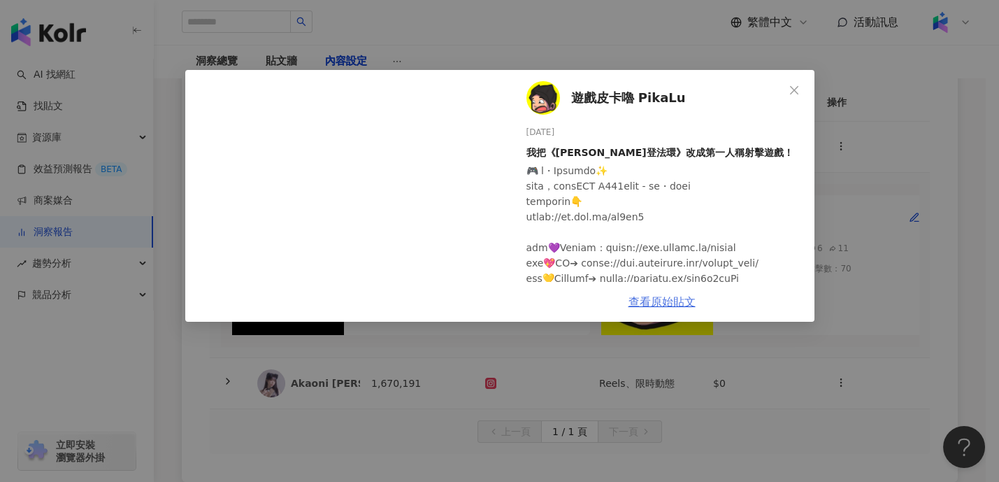
click at [691, 298] on link "查看原始貼文" at bounding box center [661, 301] width 67 height 13
click at [809, 58] on div "遊戲皮卡嚕 PikaLu [DATE] 我把《[PERSON_NAME]登法環》改成第一人稱射擊遊戲！ 2,092 120 18.2萬 查看原始貼文" at bounding box center [499, 241] width 999 height 482
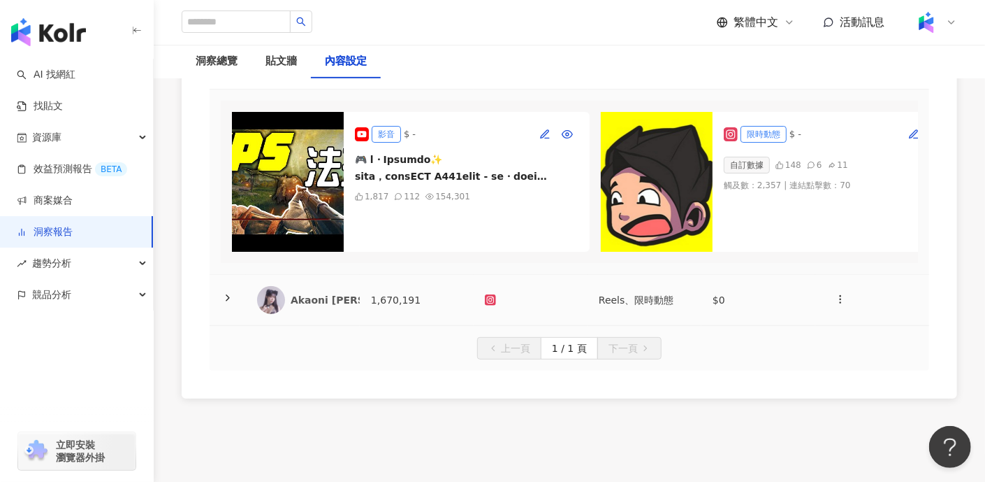
scroll to position [261, 0]
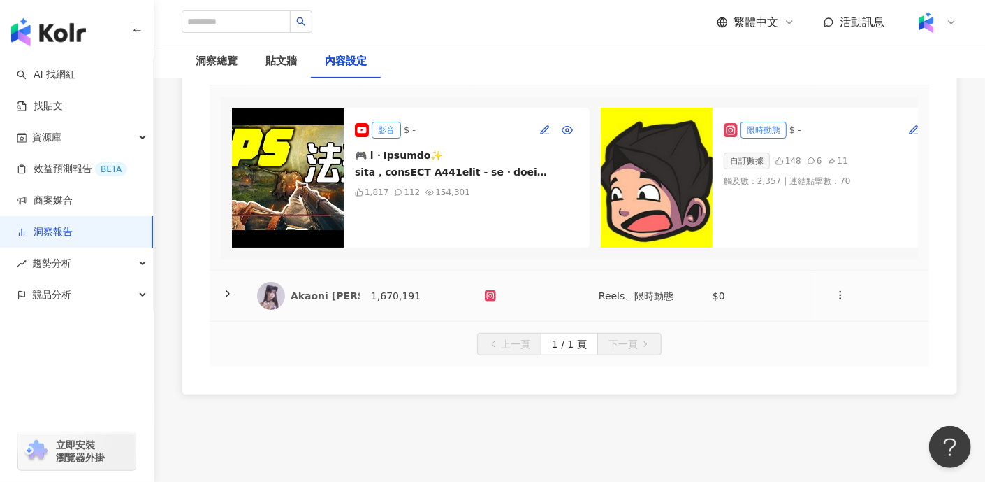
click at [222, 299] on icon at bounding box center [227, 293] width 11 height 11
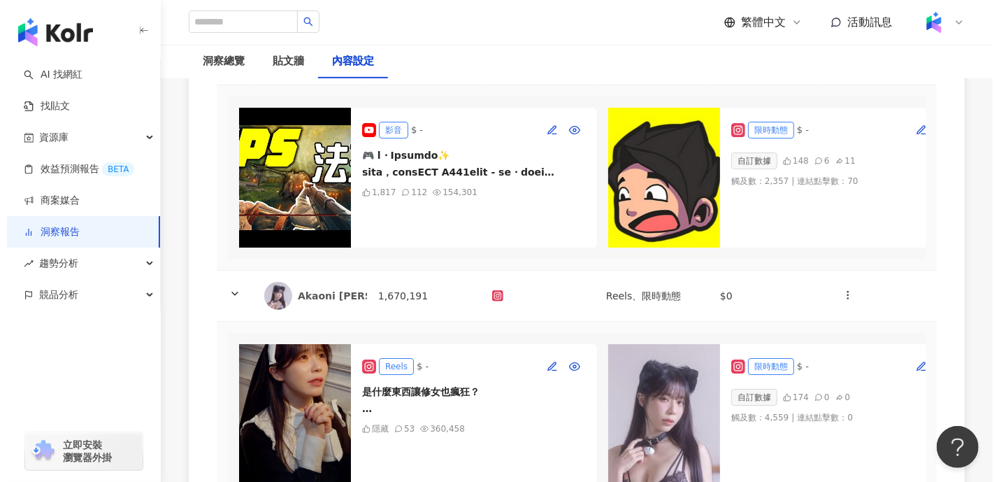
scroll to position [436, 0]
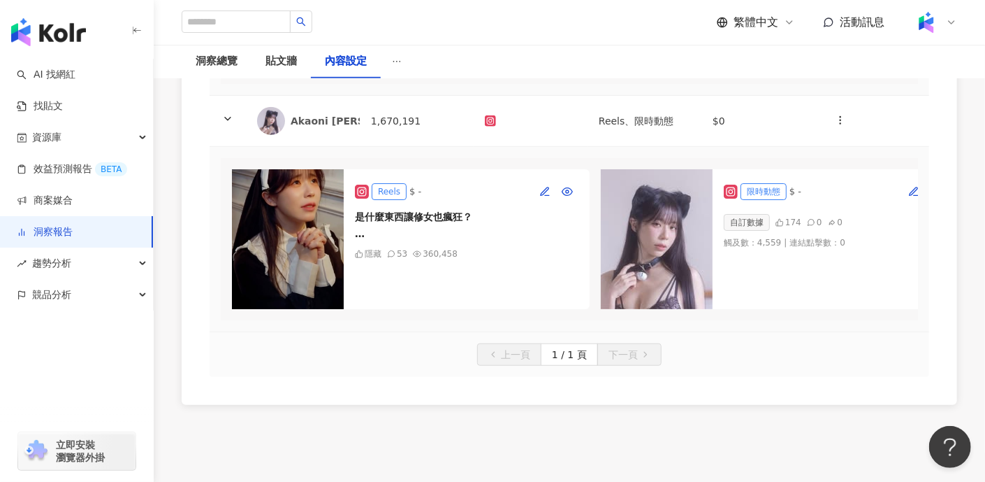
click at [486, 233] on div "是什麼東西讓修女也瘋狂？ 當然是ROG G700｜無懼上場，王者降臨！ 🔥 最高搭載 Intel® Core™ Ultra 9 處理器285K + NVIDI…" at bounding box center [467, 225] width 224 height 34
click at [314, 204] on img at bounding box center [288, 239] width 112 height 140
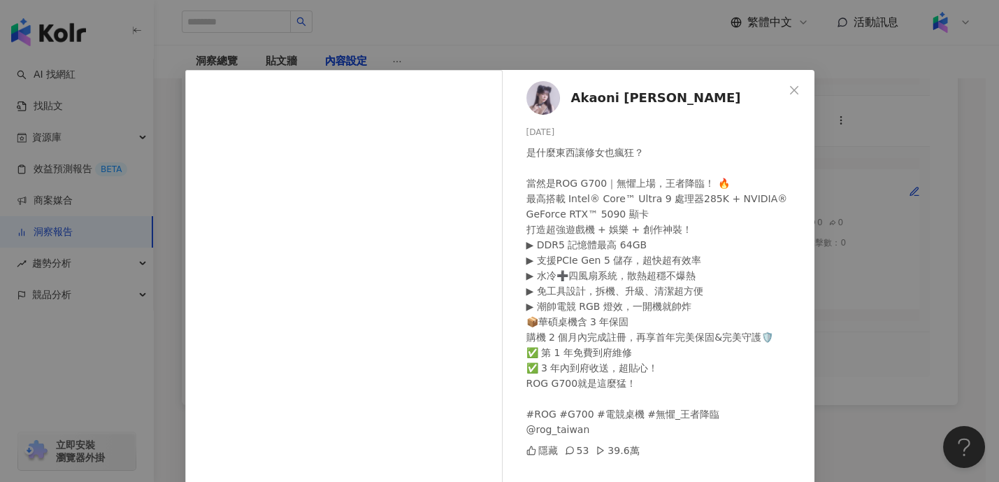
scroll to position [129, 0]
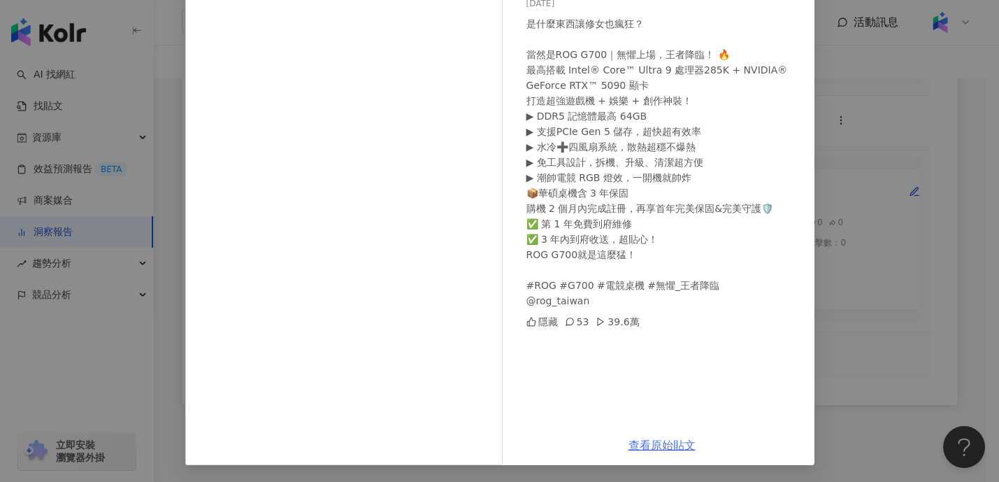
click at [670, 442] on link "查看原始貼文" at bounding box center [661, 444] width 67 height 13
